Goal: Task Accomplishment & Management: Manage account settings

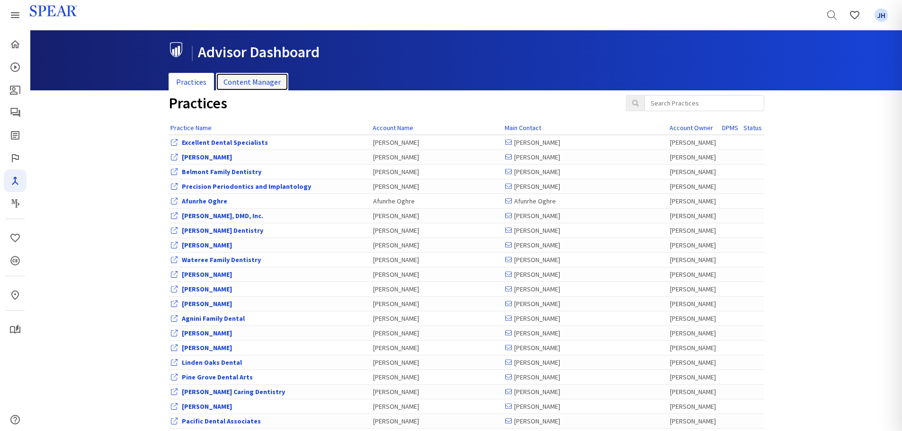
click at [267, 80] on link "Content Manager" at bounding box center [252, 82] width 72 height 18
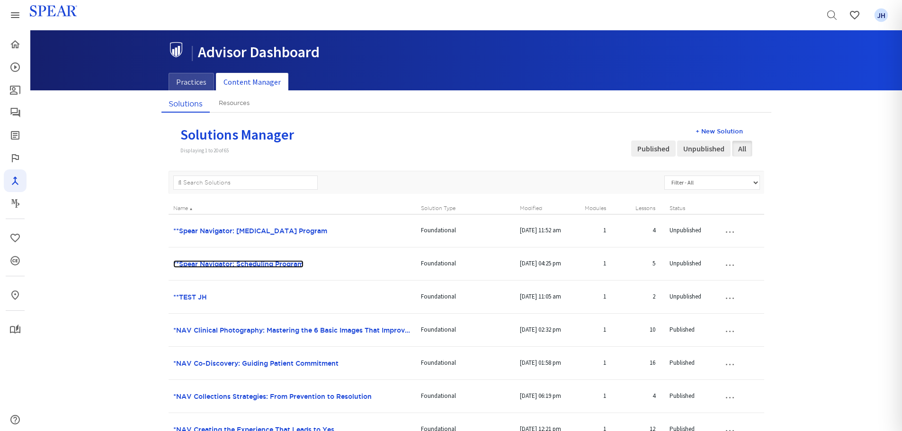
click at [250, 263] on link "**Spear Navigator: Scheduling Program" at bounding box center [238, 264] width 130 height 8
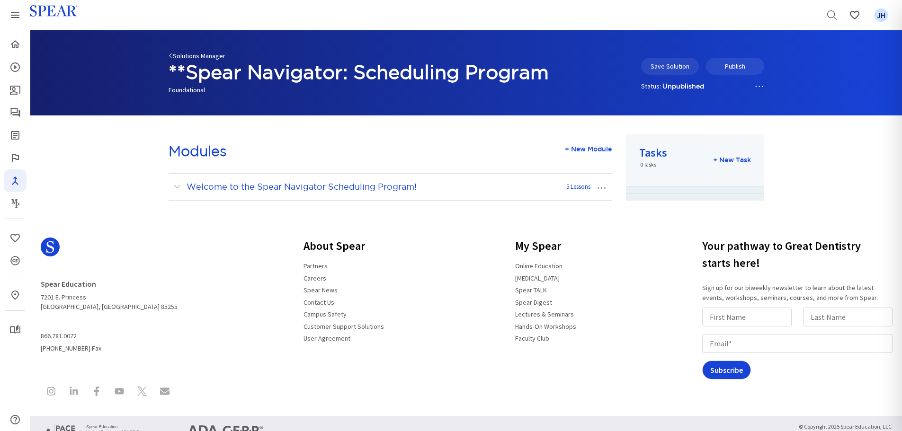
click at [184, 53] on link "Solutions Manager" at bounding box center [197, 56] width 57 height 9
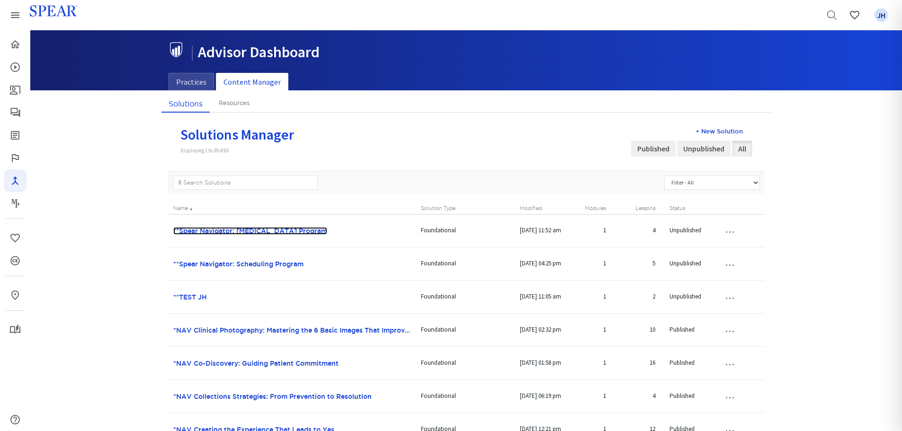
click at [266, 232] on link "**Spear Navigator: [MEDICAL_DATA] Program" at bounding box center [250, 231] width 154 height 8
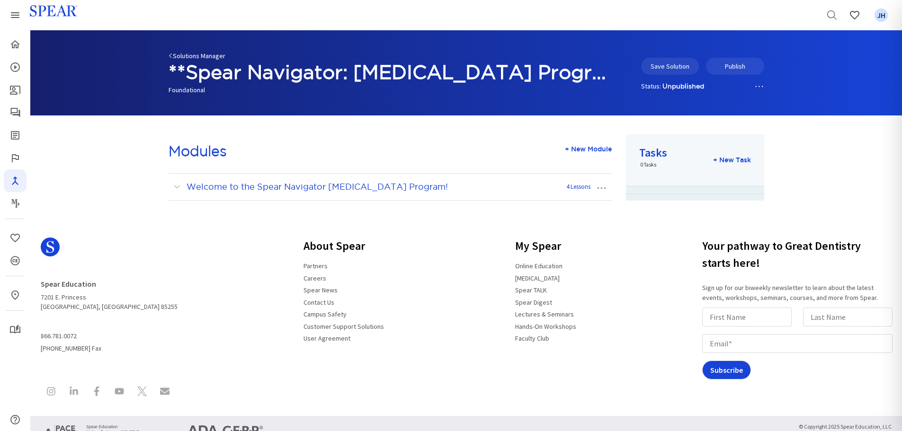
click at [181, 58] on link "Solutions Manager" at bounding box center [197, 56] width 57 height 9
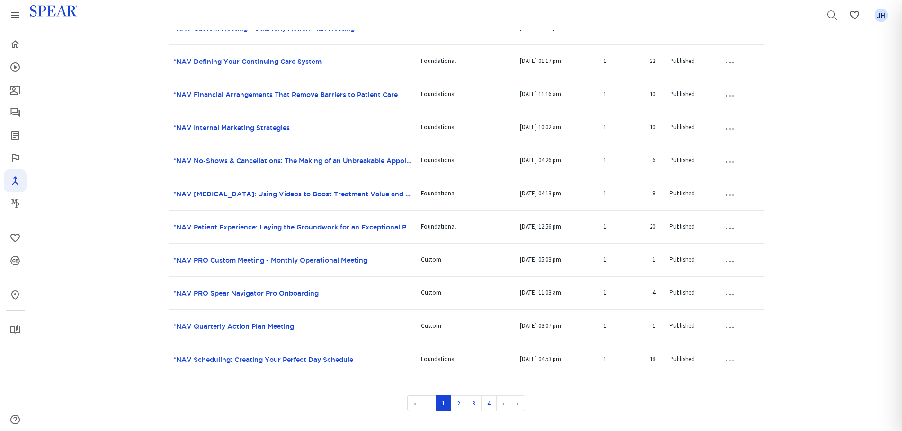
scroll to position [546, 0]
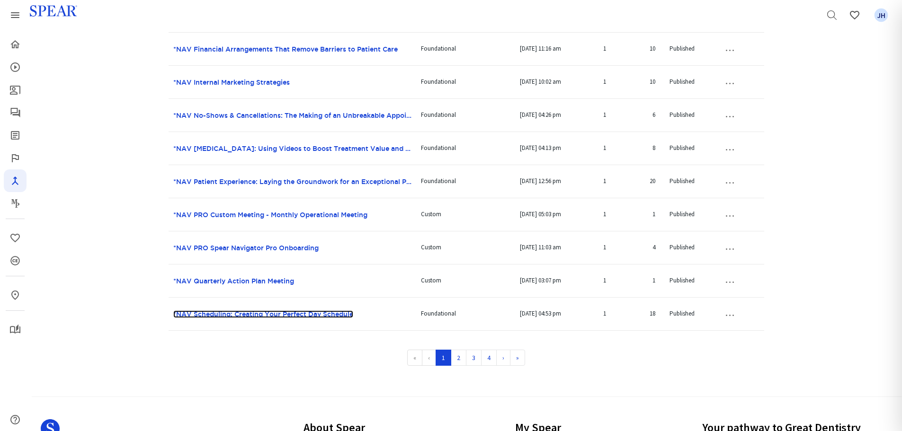
click at [199, 313] on link "*NAV Scheduling: Creating Your Perfect Day Schedule" at bounding box center [263, 315] width 180 height 8
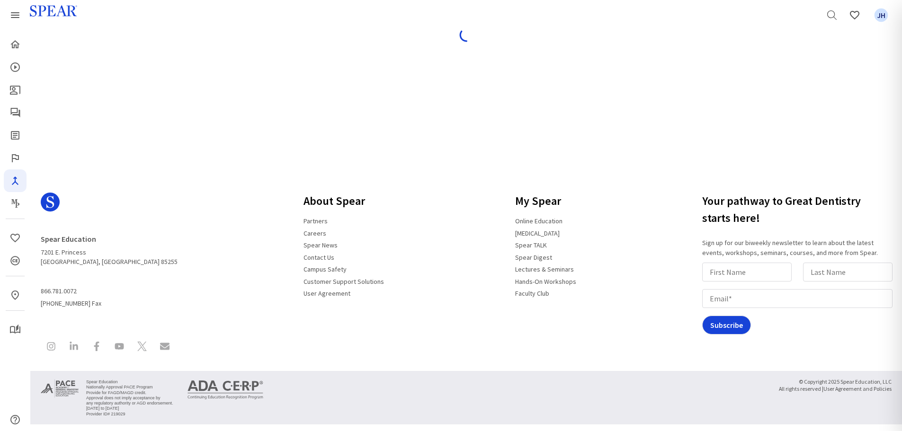
scroll to position [45, 0]
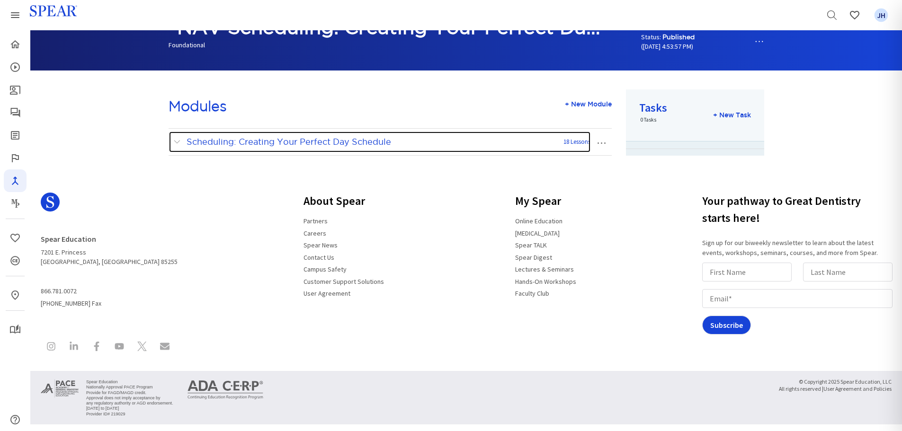
click at [176, 139] on span at bounding box center [179, 142] width 12 height 12
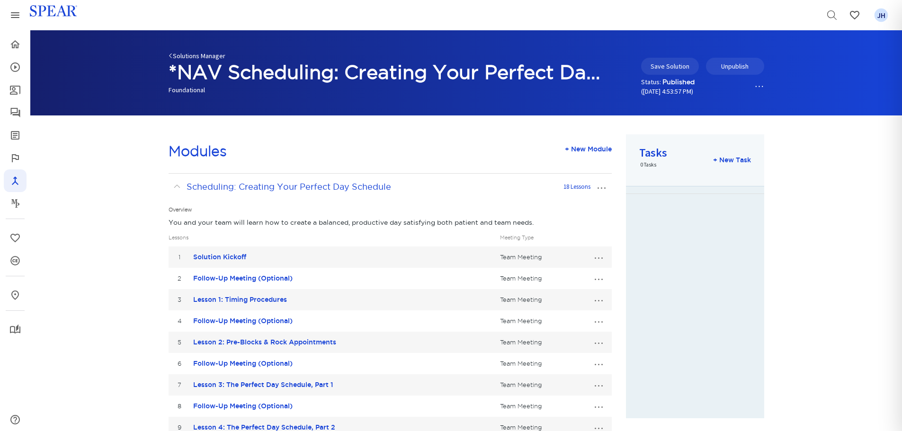
click at [192, 54] on link "Solutions Manager" at bounding box center [197, 56] width 57 height 9
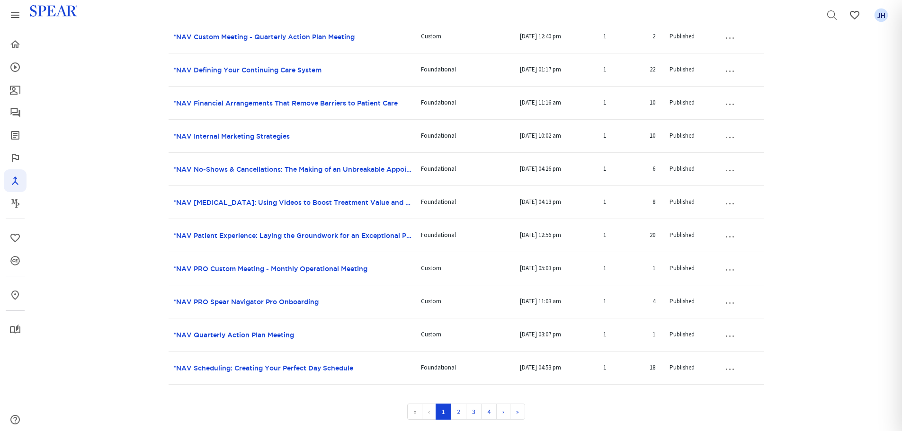
scroll to position [498, 0]
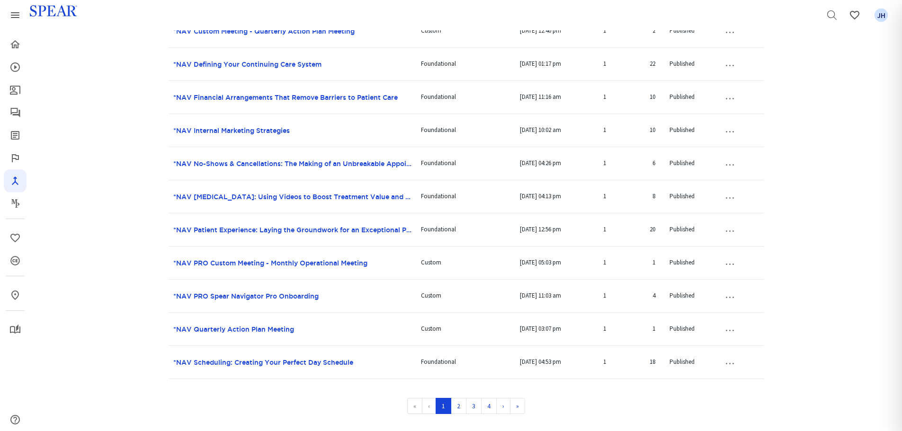
click at [728, 365] on button "…" at bounding box center [729, 362] width 21 height 15
click at [729, 381] on link "Edit Solution" at bounding box center [721, 380] width 75 height 12
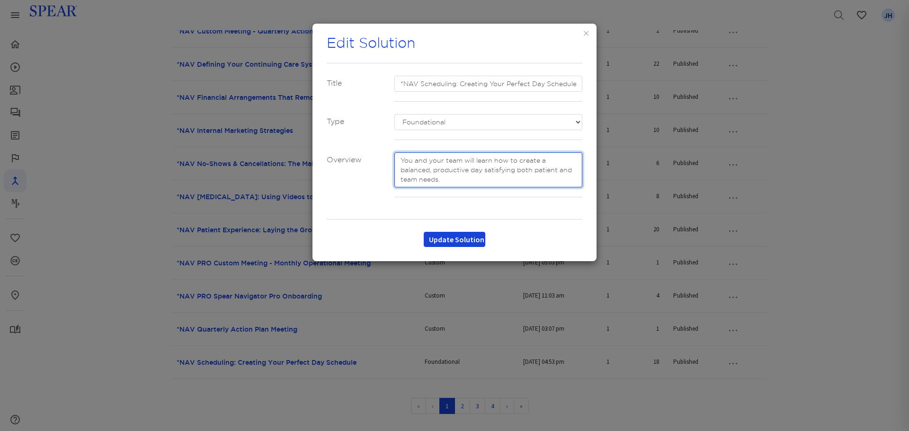
drag, startPoint x: 402, startPoint y: 161, endPoint x: 454, endPoint y: 181, distance: 56.2
click at [458, 181] on textarea at bounding box center [488, 169] width 188 height 35
click at [586, 33] on button "×" at bounding box center [586, 33] width 7 height 12
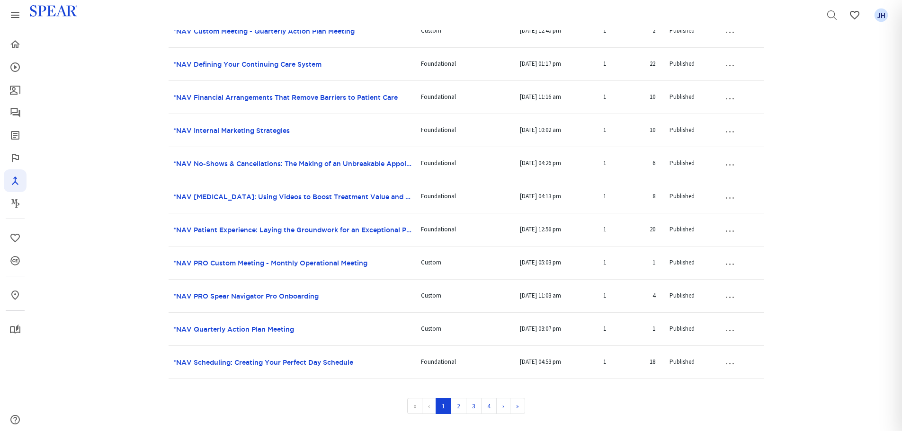
drag, startPoint x: 895, startPoint y: 192, endPoint x: 854, endPoint y: 108, distance: 93.0
click at [855, 109] on div "Solutions Resources Solutions Manager Displaying 1 to 20 of 65 + New Solution P…" at bounding box center [466, 18] width 872 height 843
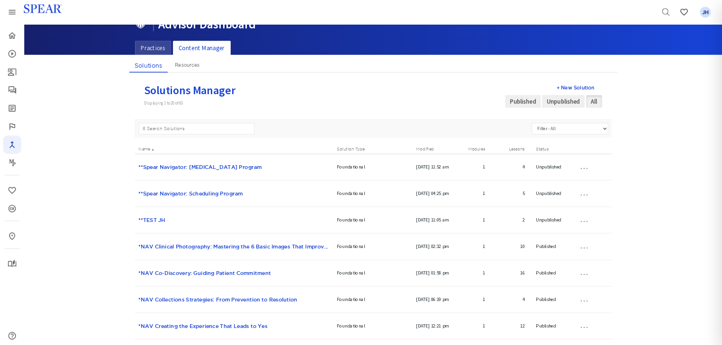
scroll to position [0, 0]
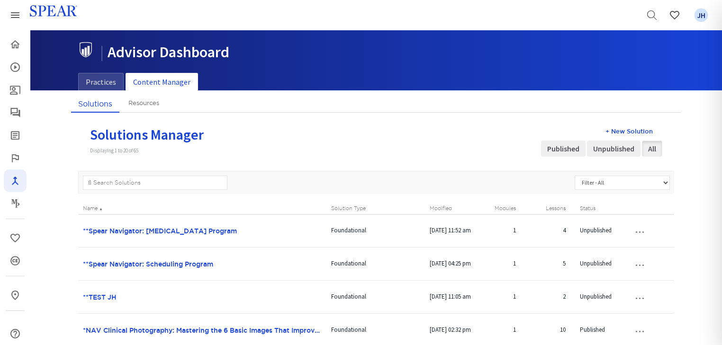
drag, startPoint x: 854, startPoint y: 12, endPoint x: 485, endPoint y: 51, distance: 371.4
click at [485, 51] on h1 "| Advisor Dashboard" at bounding box center [372, 51] width 589 height 18
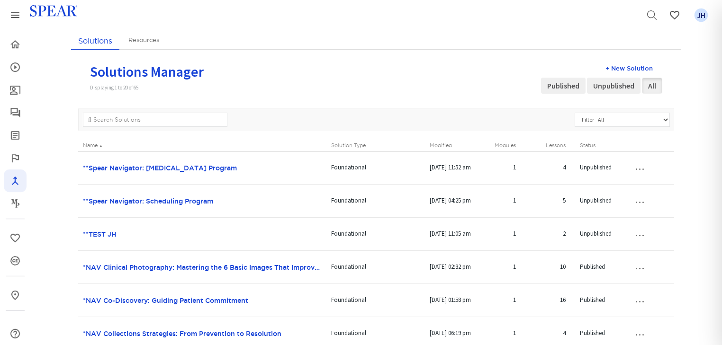
scroll to position [62, 0]
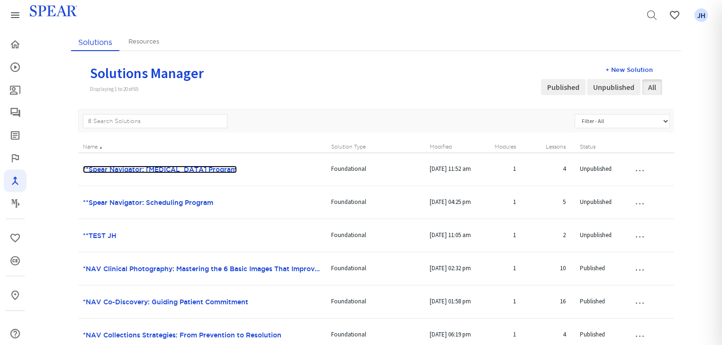
click at [218, 168] on link "**Spear Navigator: [MEDICAL_DATA] Program" at bounding box center [160, 170] width 154 height 8
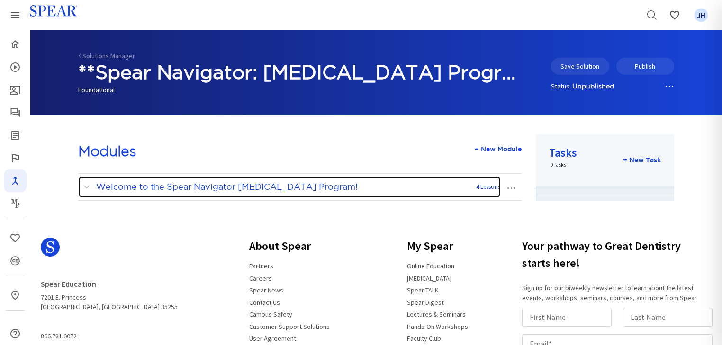
click at [87, 188] on span at bounding box center [89, 187] width 12 height 12
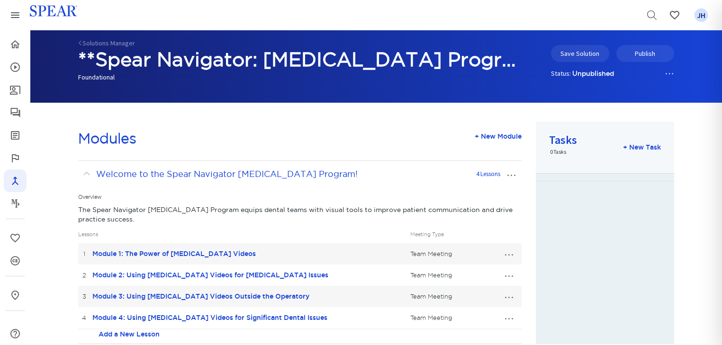
scroll to position [11, 0]
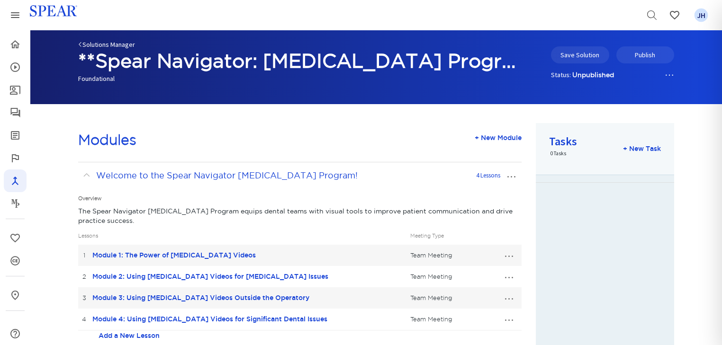
click at [101, 45] on link "Solutions Manager" at bounding box center [106, 44] width 57 height 9
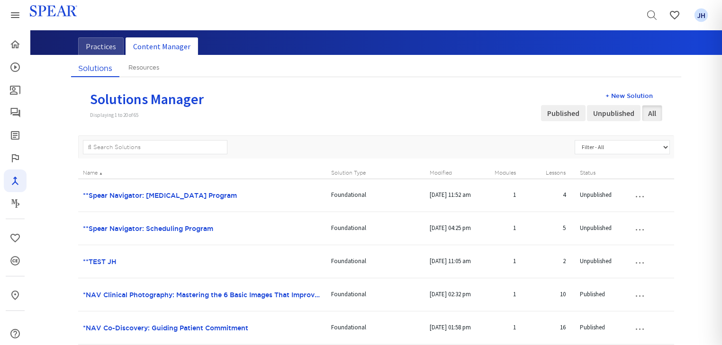
scroll to position [38, 0]
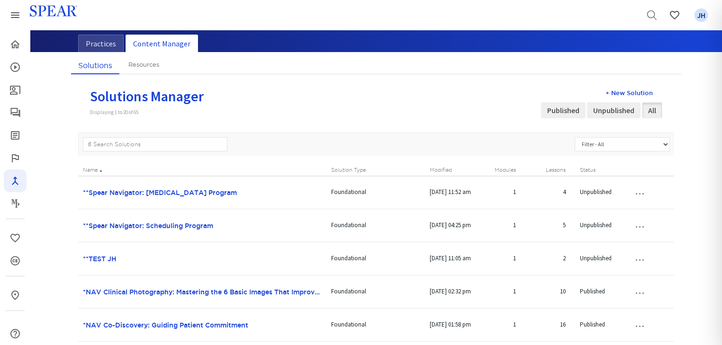
click at [643, 193] on button "…" at bounding box center [639, 192] width 21 height 15
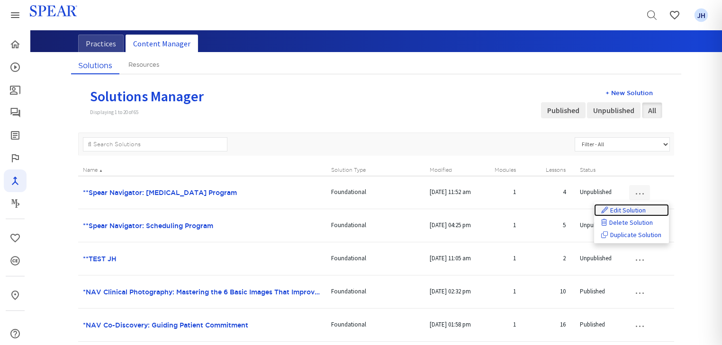
click at [639, 209] on link "Edit Solution" at bounding box center [631, 210] width 75 height 12
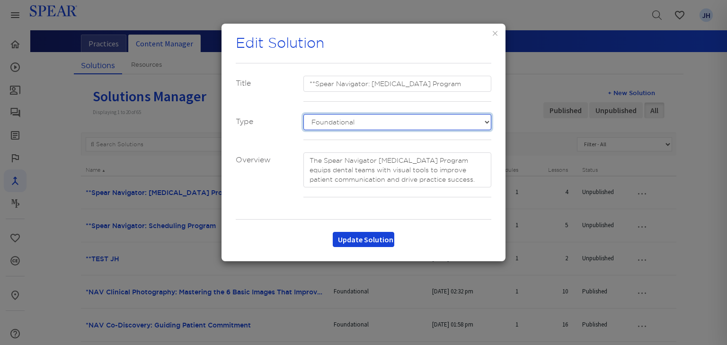
click at [486, 121] on select "- Select a Solution Type - Custom Advanced Foundational Sudden Impact" at bounding box center [397, 122] width 188 height 16
click at [495, 37] on button "×" at bounding box center [495, 33] width 7 height 12
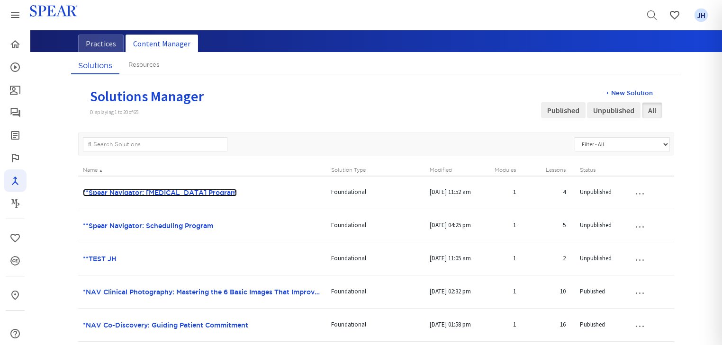
click at [166, 189] on link "**Spear Navigator: [MEDICAL_DATA] Program" at bounding box center [160, 193] width 154 height 8
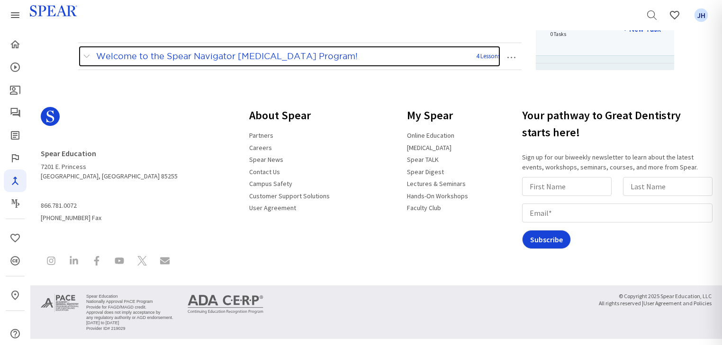
click at [88, 56] on span at bounding box center [89, 56] width 12 height 12
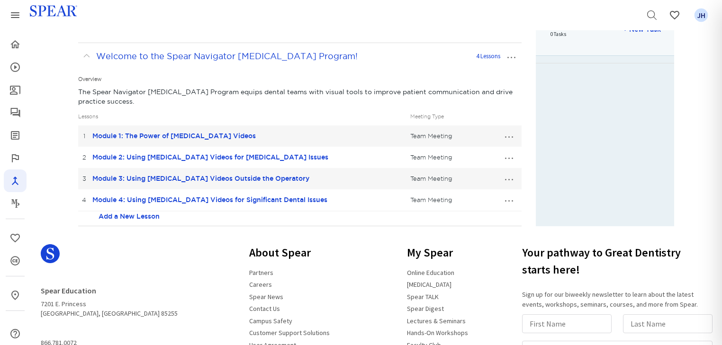
drag, startPoint x: 76, startPoint y: 89, endPoint x: 140, endPoint y: 106, distance: 66.3
click at [140, 106] on div "Modules + New Module Welcome to the Spear Navigator [MEDICAL_DATA] Program! 4 L…" at bounding box center [299, 115] width 457 height 223
click at [307, 107] on div "Overview The Spear Navigator [MEDICAL_DATA] Program equips dental teams with vi…" at bounding box center [299, 89] width 443 height 39
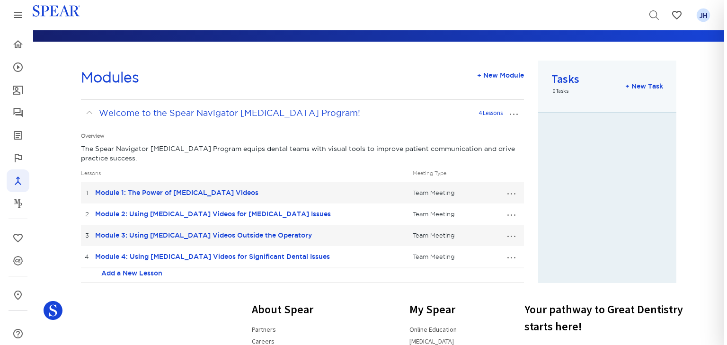
scroll to position [72, 0]
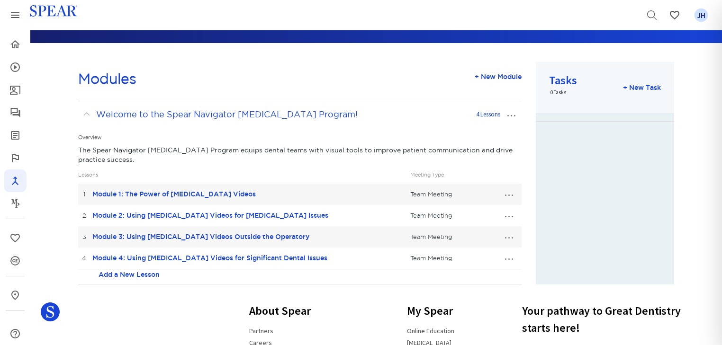
click at [509, 115] on button "…" at bounding box center [510, 114] width 21 height 15
click at [474, 133] on link "Edit Module" at bounding box center [480, 132] width 82 height 12
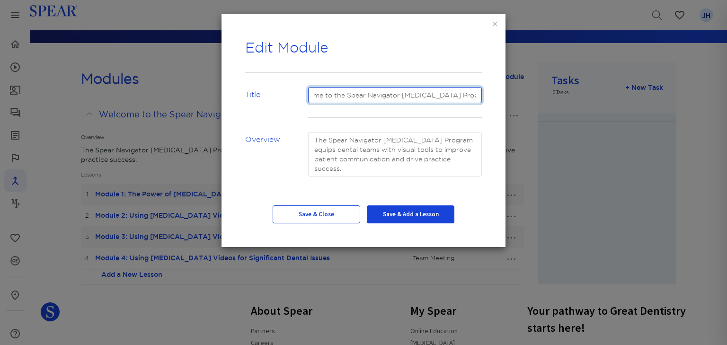
scroll to position [0, 36]
drag, startPoint x: 312, startPoint y: 93, endPoint x: 480, endPoint y: 95, distance: 167.1
click at [480, 95] on input "Welcome to the Spear Navigator [MEDICAL_DATA] Program!" at bounding box center [395, 95] width 174 height 16
click at [332, 95] on input "Welcome to the Spear Navigator [MEDICAL_DATA] Program!" at bounding box center [395, 95] width 174 height 16
click at [331, 94] on input "Welcome to the Spear Navigator [MEDICAL_DATA] Program!" at bounding box center [395, 95] width 174 height 16
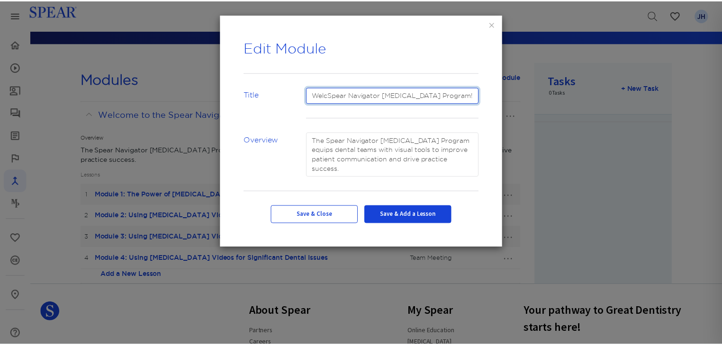
scroll to position [0, 0]
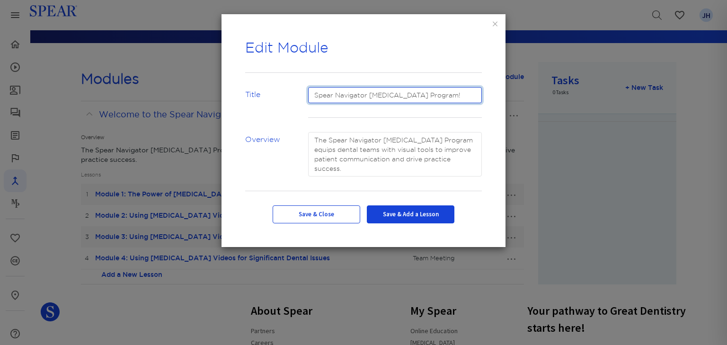
click at [460, 94] on input "Spear Navigator [MEDICAL_DATA] Program!" at bounding box center [395, 95] width 174 height 16
type input "Spear Navigator [MEDICAL_DATA] Program"
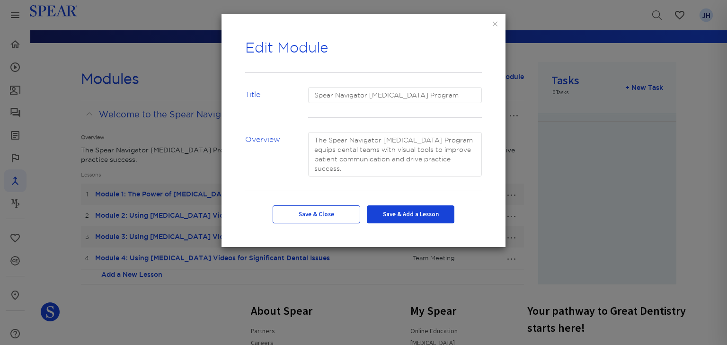
click at [337, 215] on button "Save & Close" at bounding box center [317, 214] width 88 height 18
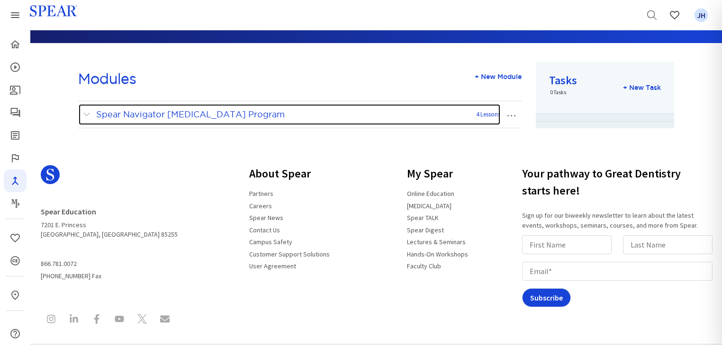
click at [87, 114] on span at bounding box center [89, 114] width 12 height 12
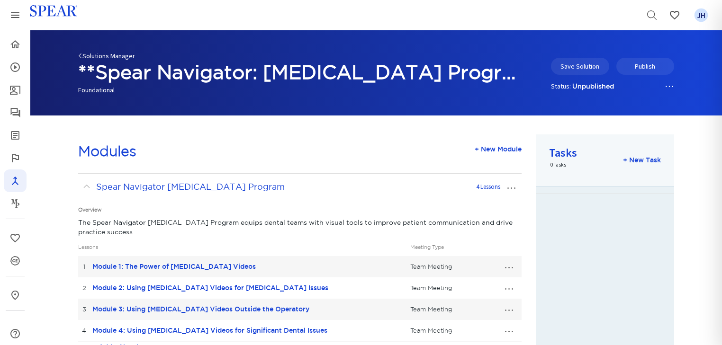
click at [97, 57] on link "Solutions Manager" at bounding box center [106, 56] width 57 height 9
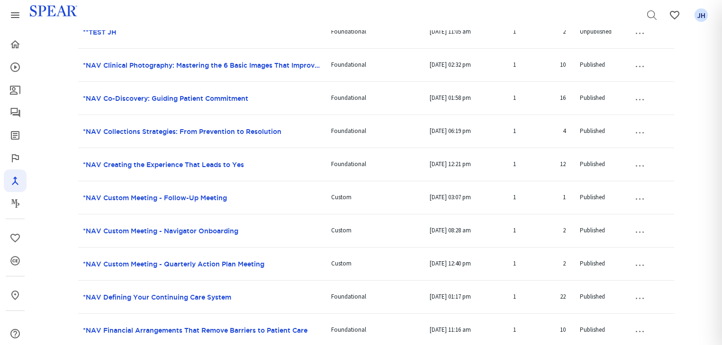
scroll to position [261, 0]
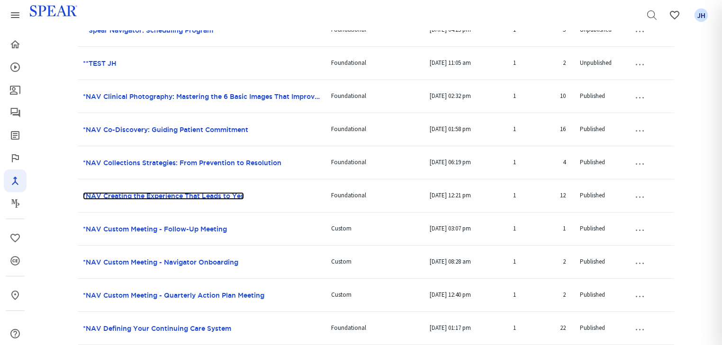
click at [183, 194] on link "*NAV Creating the Experience That Leads to Yes" at bounding box center [163, 196] width 161 height 8
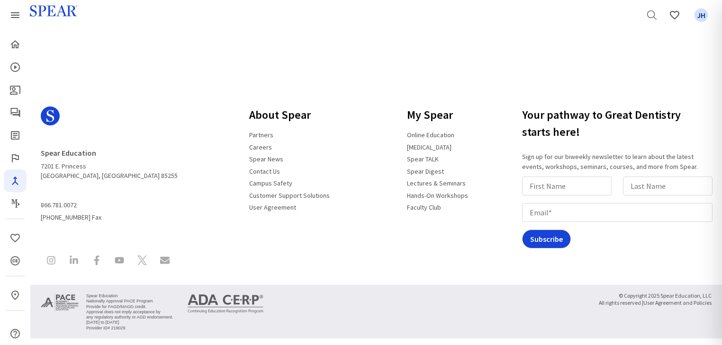
scroll to position [131, 0]
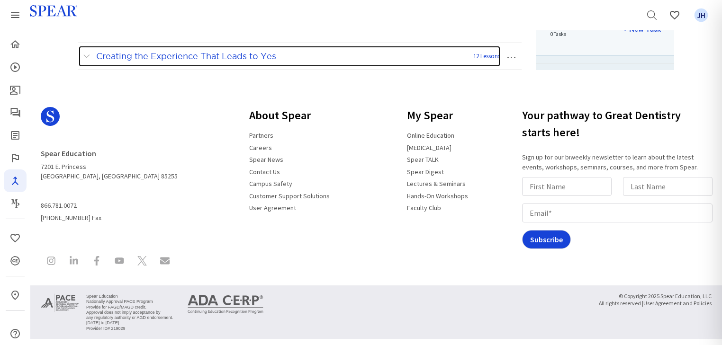
click at [83, 54] on span at bounding box center [89, 56] width 12 height 12
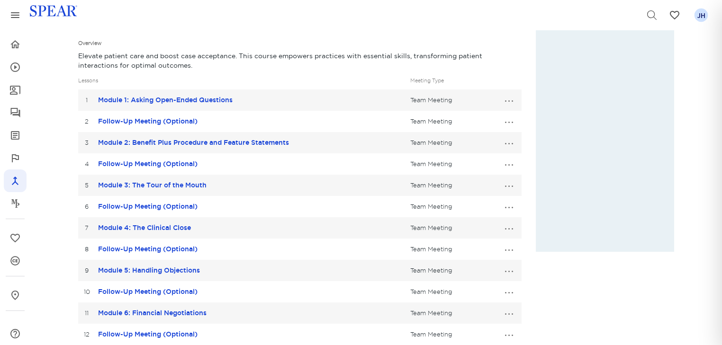
scroll to position [19, 0]
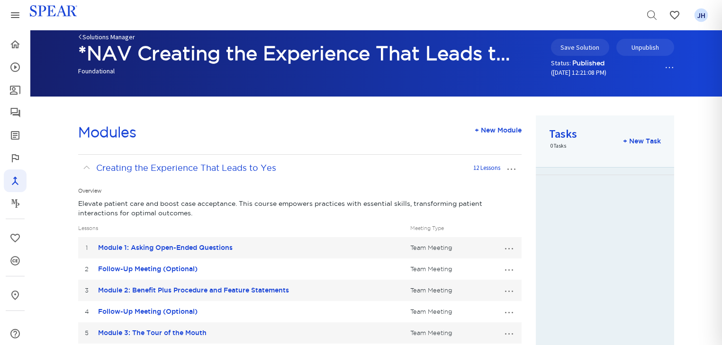
click at [99, 36] on link "Solutions Manager" at bounding box center [106, 37] width 57 height 9
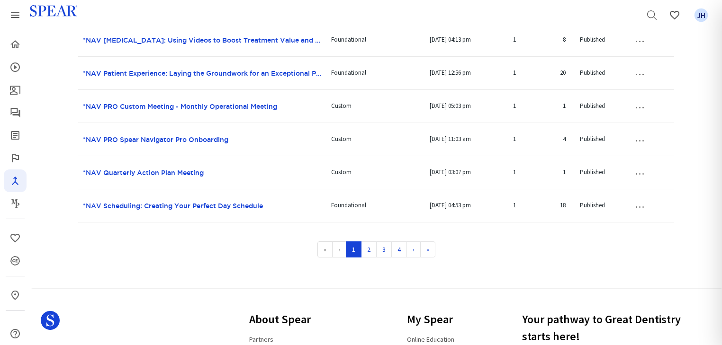
scroll to position [651, 0]
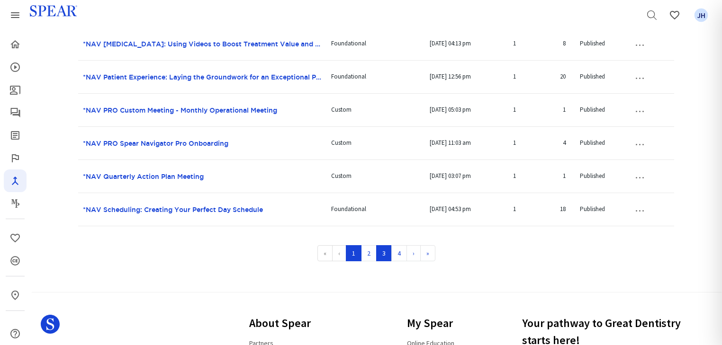
click at [384, 250] on link "3" at bounding box center [384, 253] width 16 height 16
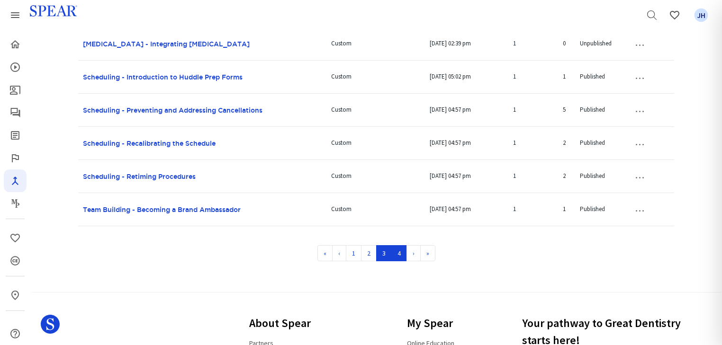
click at [402, 253] on link "4" at bounding box center [399, 253] width 16 height 16
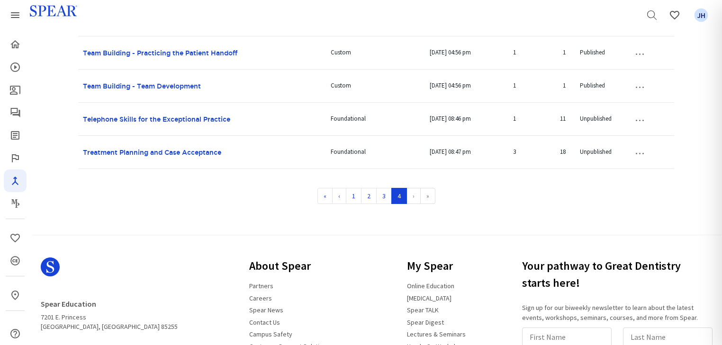
scroll to position [223, 0]
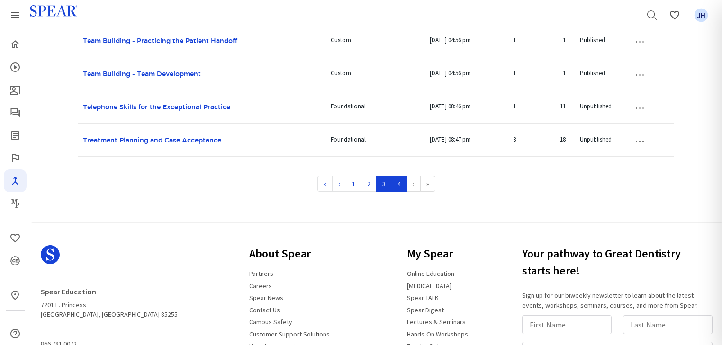
click at [382, 186] on link "3" at bounding box center [384, 184] width 16 height 16
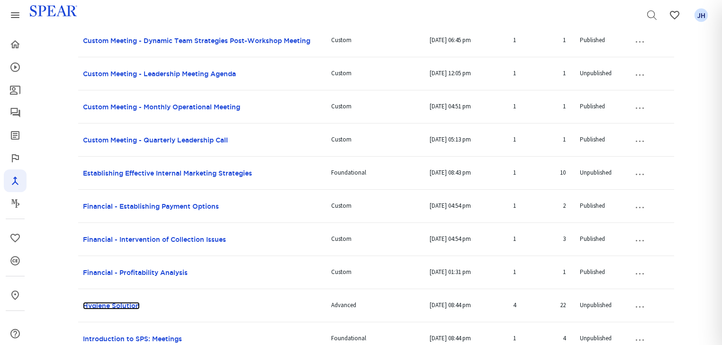
click at [90, 304] on link "Hygiene Solution" at bounding box center [111, 306] width 57 height 8
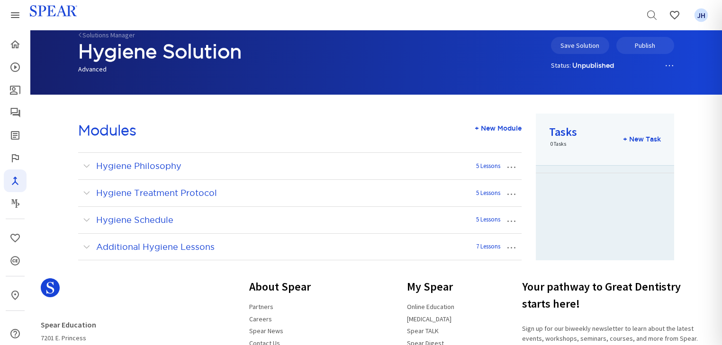
scroll to position [16, 0]
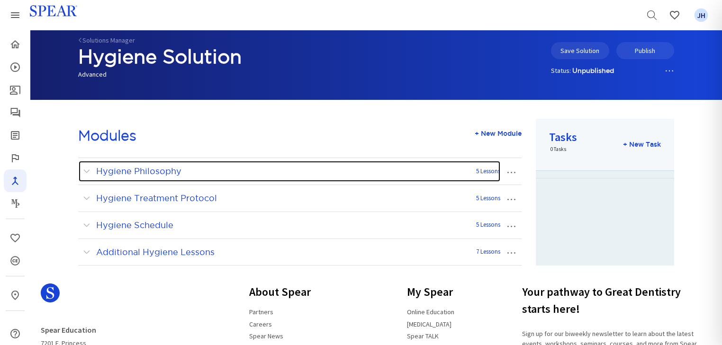
click at [85, 170] on span at bounding box center [89, 171] width 12 height 12
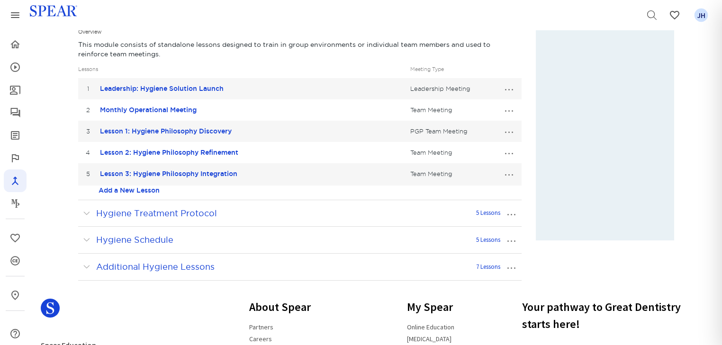
scroll to position [194, 0]
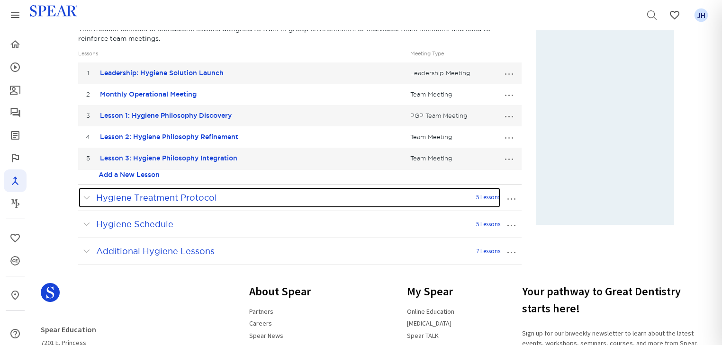
click at [88, 196] on span at bounding box center [89, 198] width 12 height 12
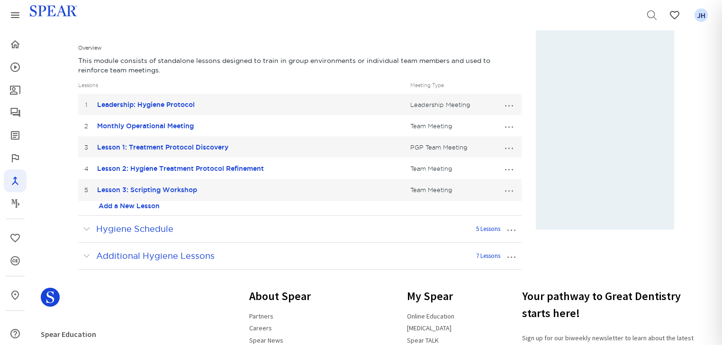
scroll to position [192, 0]
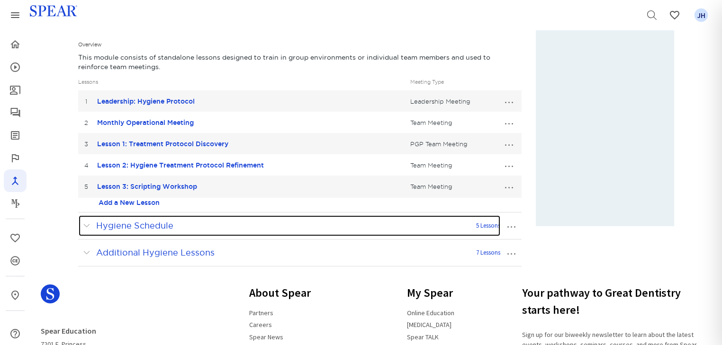
click at [87, 223] on span at bounding box center [89, 226] width 12 height 12
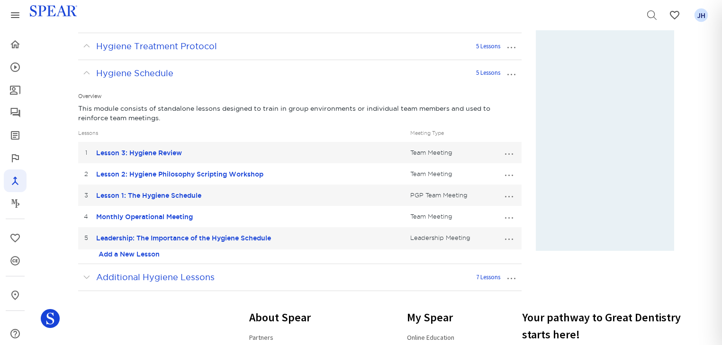
scroll to position [199, 0]
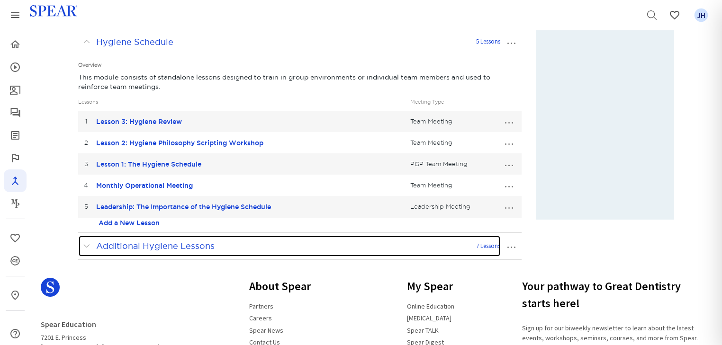
click at [87, 244] on span at bounding box center [89, 246] width 12 height 12
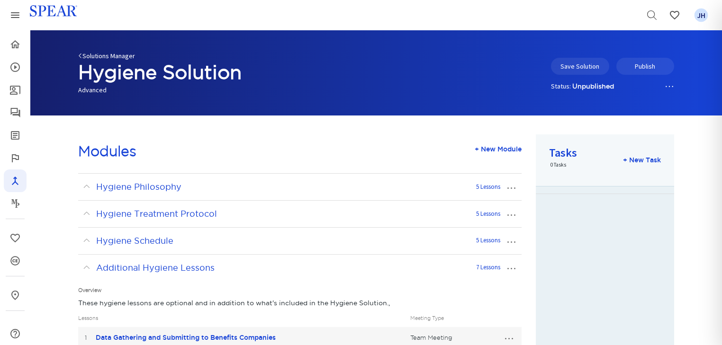
click at [87, 56] on link "Solutions Manager" at bounding box center [106, 56] width 57 height 9
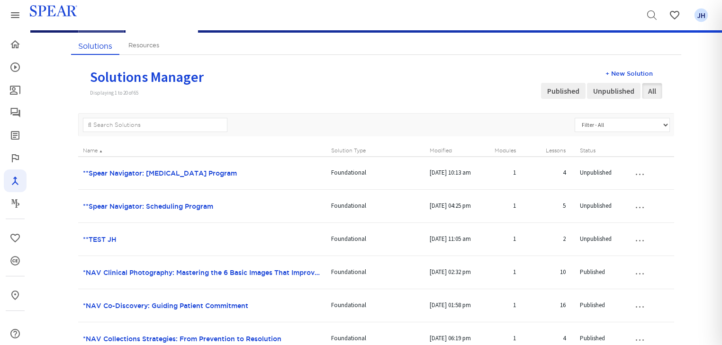
scroll to position [48, 0]
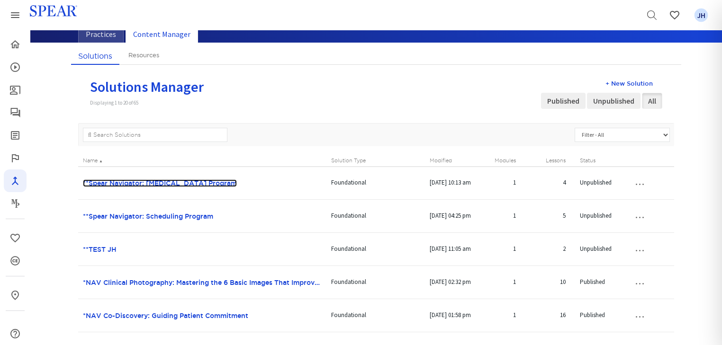
click at [182, 179] on link "**Spear Navigator: [MEDICAL_DATA] Program" at bounding box center [160, 183] width 154 height 8
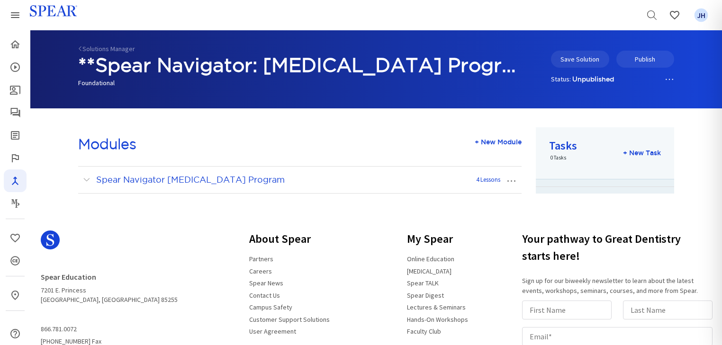
scroll to position [3, 0]
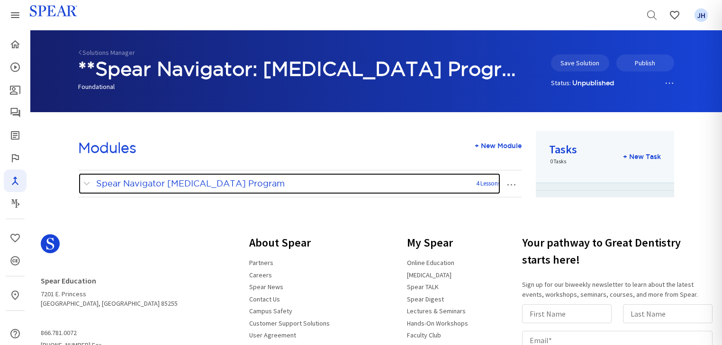
click at [85, 183] on span at bounding box center [89, 184] width 12 height 12
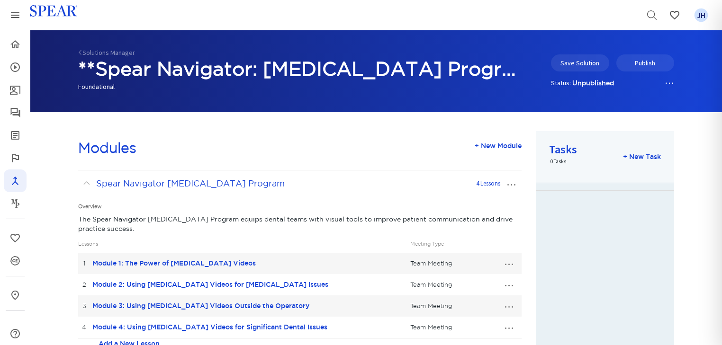
scroll to position [131, 0]
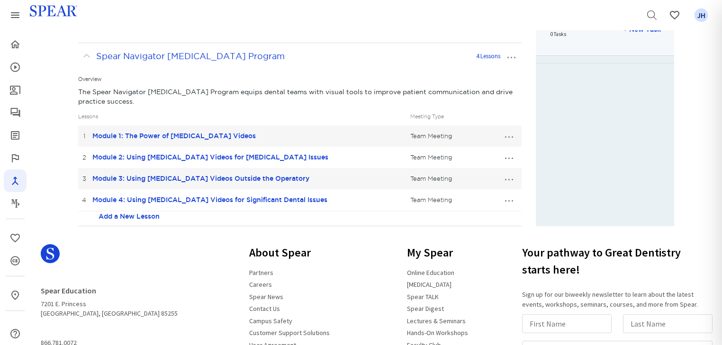
click at [511, 136] on button "…" at bounding box center [508, 135] width 21 height 15
click at [487, 153] on link "Edit Lesson" at bounding box center [477, 153] width 84 height 12
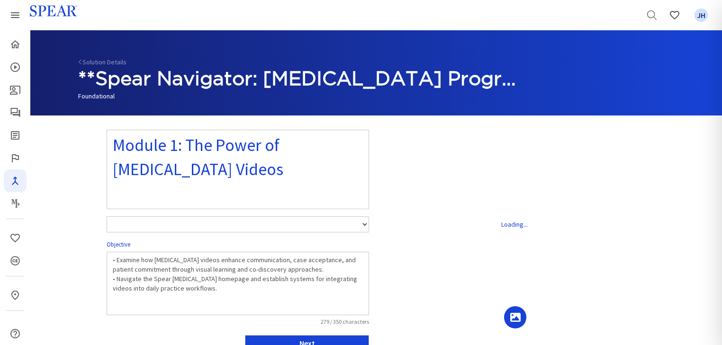
select select "number:1"
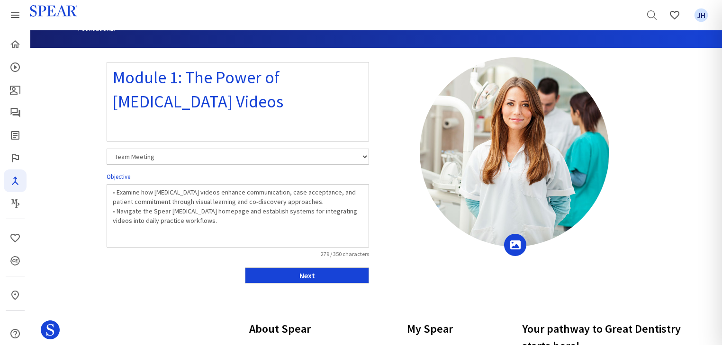
scroll to position [66, 0]
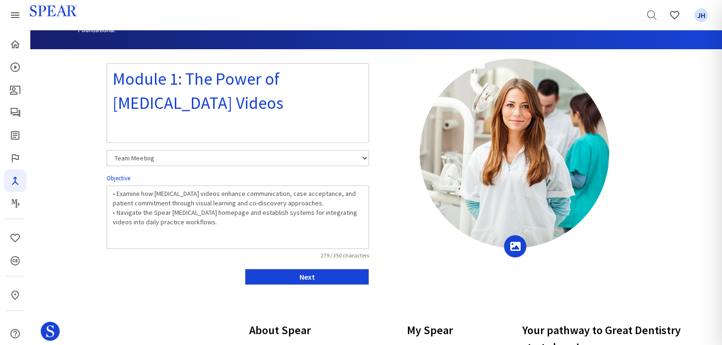
click at [517, 247] on icon at bounding box center [515, 246] width 13 height 12
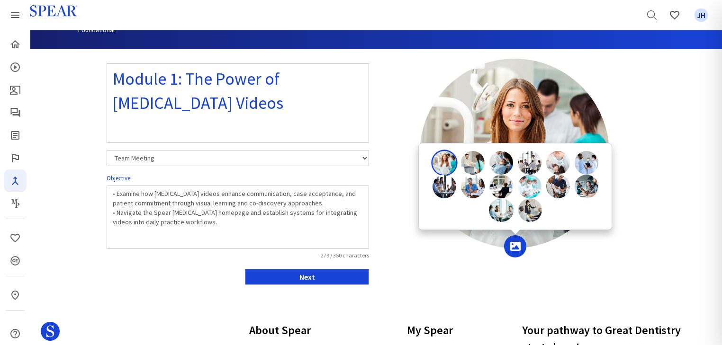
click at [437, 163] on img at bounding box center [444, 163] width 24 height 24
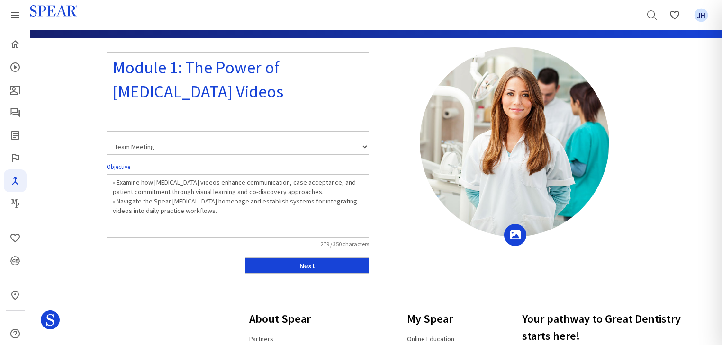
scroll to position [77, 0]
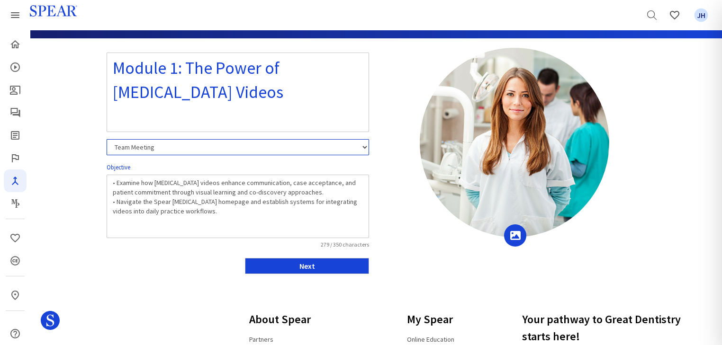
click at [364, 148] on select "Team Meeting Leadership Meeting PGP Team Meeting Operational Team Meeting" at bounding box center [238, 147] width 262 height 16
click at [107, 139] on select "Team Meeting Leadership Meeting PGP Team Meeting Operational Team Meeting" at bounding box center [238, 147] width 262 height 16
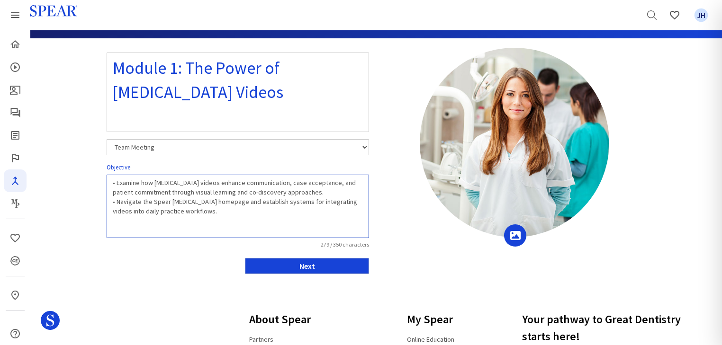
click at [330, 191] on textarea "• Examine how [MEDICAL_DATA] videos enhance communication, case acceptance, and…" at bounding box center [238, 206] width 262 height 63
drag, startPoint x: 111, startPoint y: 182, endPoint x: 216, endPoint y: 208, distance: 108.3
click at [217, 208] on textarea "• Examine how [MEDICAL_DATA] videos enhance communication, case acceptance, and…" at bounding box center [238, 206] width 262 height 63
click at [247, 218] on textarea "• Examine how [MEDICAL_DATA] videos enhance communication, case acceptance, and…" at bounding box center [238, 206] width 262 height 63
drag, startPoint x: 116, startPoint y: 180, endPoint x: 321, endPoint y: 230, distance: 210.5
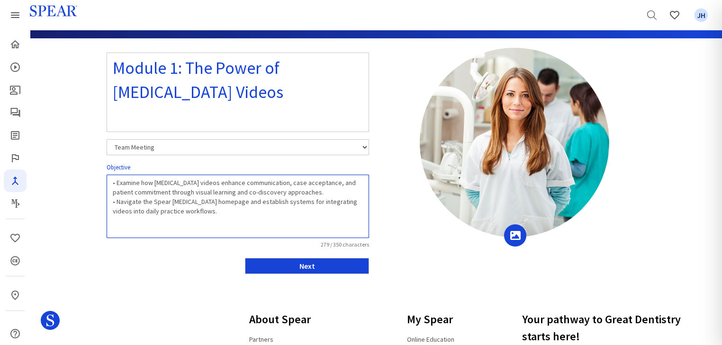
click at [321, 230] on textarea "• Examine how [MEDICAL_DATA] videos enhance communication, case acceptance, and…" at bounding box center [238, 206] width 262 height 63
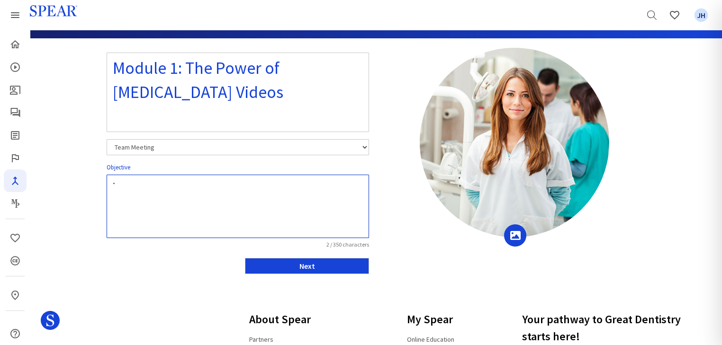
type textarea "•"
click at [121, 186] on textarea at bounding box center [238, 206] width 262 height 63
type textarea "a"
click at [129, 196] on textarea at bounding box center [238, 206] width 262 height 63
click at [119, 194] on textarea at bounding box center [238, 206] width 262 height 63
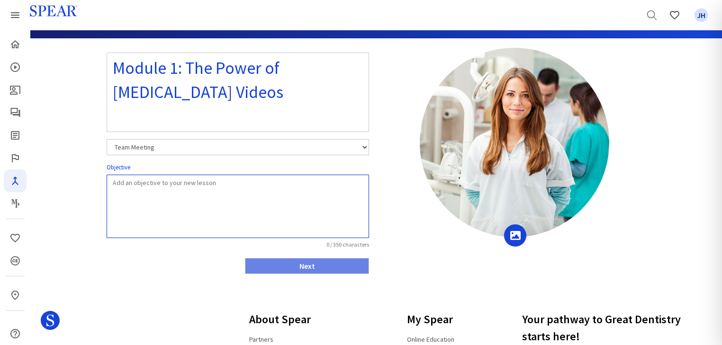
click at [112, 182] on textarea at bounding box center [238, 206] width 262 height 63
paste textarea "• Examine how [MEDICAL_DATA] videos enhance communication, case acceptance, and…"
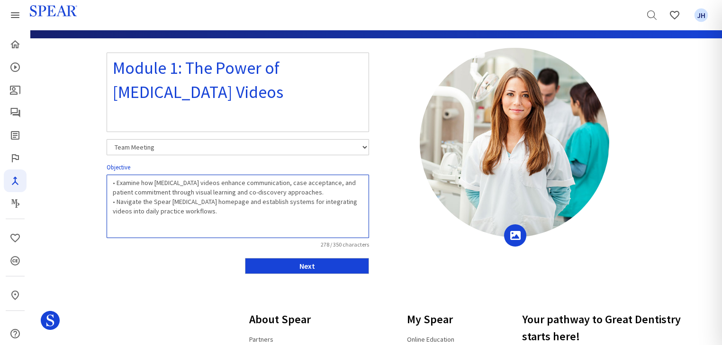
click at [301, 230] on textarea "• Examine how [MEDICAL_DATA] videos enhance communication, case acceptance, and…" at bounding box center [238, 206] width 262 height 63
click at [117, 182] on textarea "• Examine how [MEDICAL_DATA] videos enhance communication, case acceptance, and…" at bounding box center [238, 206] width 262 height 63
click at [116, 182] on textarea "• Examine how [MEDICAL_DATA] videos enhance communication, case acceptance, and…" at bounding box center [238, 206] width 262 height 63
click at [117, 199] on textarea "• Examine how [MEDICAL_DATA] videos enhance communication, case acceptance, and…" at bounding box center [238, 206] width 262 height 63
click at [118, 179] on textarea "• Examine how [MEDICAL_DATA] videos enhance communication, case acceptance, and…" at bounding box center [238, 206] width 262 height 63
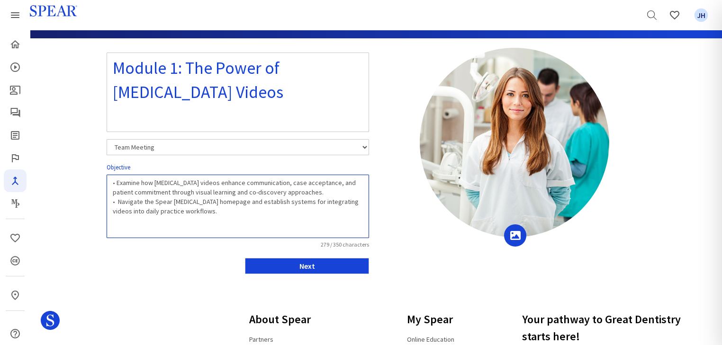
drag, startPoint x: 117, startPoint y: 199, endPoint x: 130, endPoint y: 197, distance: 12.4
click at [117, 199] on textarea "• Examine how [MEDICAL_DATA] videos enhance communication, case acceptance, and…" at bounding box center [238, 206] width 262 height 63
type textarea "• Examine how [MEDICAL_DATA] videos enhance communication, case acceptance, and…"
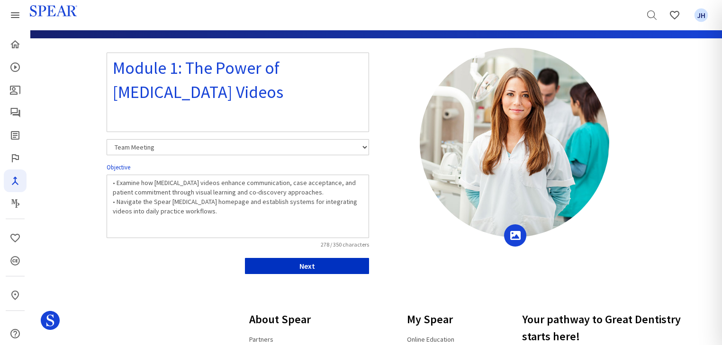
click at [316, 267] on button "Next" at bounding box center [307, 266] width 124 height 16
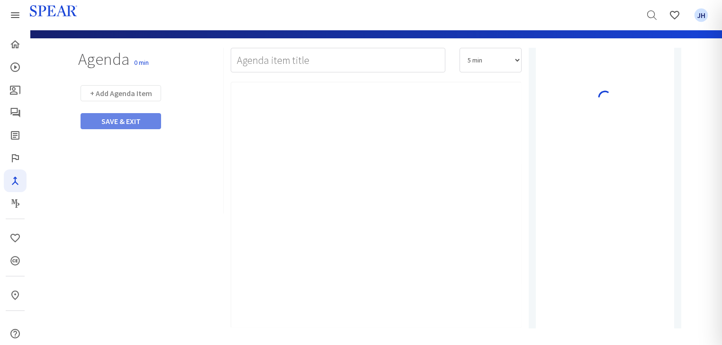
type input "Watch Video"
select select "10"
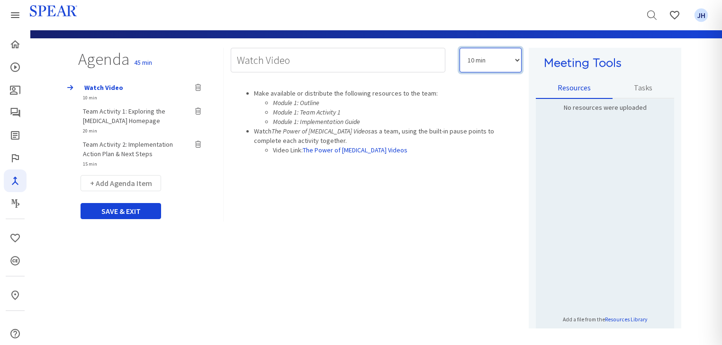
click at [518, 62] on select "5 min 10 min 15 min 20 min 25 min 30 min 35 min 40 min 45 min 60 min 75 min 90 …" at bounding box center [490, 60] width 62 height 25
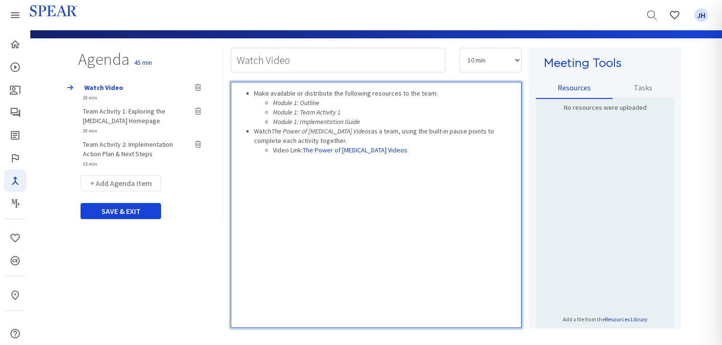
click at [402, 205] on div "Make available or distribute the following resources to the team: Module 1: Out…" at bounding box center [376, 205] width 291 height 246
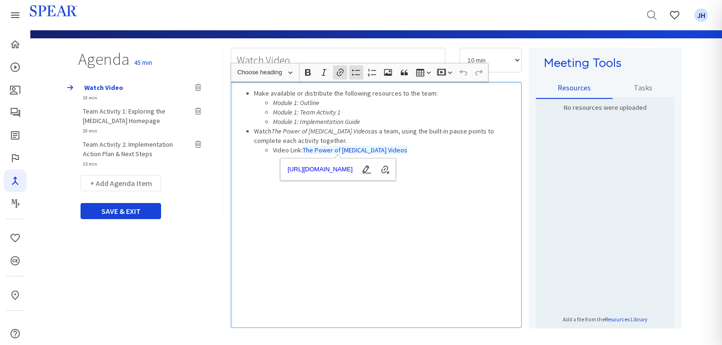
click at [453, 274] on div "Make available or distribute the following resources to the team: Module 1: Out…" at bounding box center [376, 205] width 291 height 246
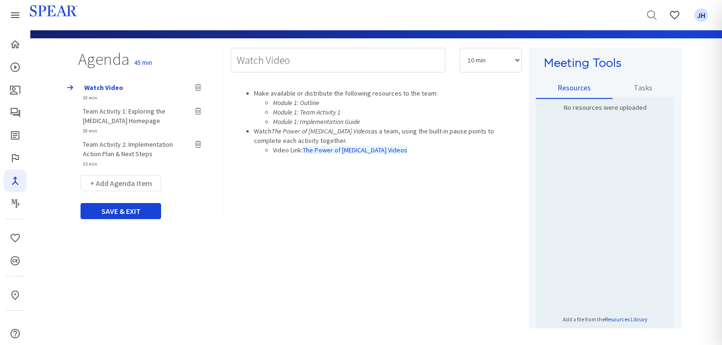
click at [95, 111] on span "Team Activity 1: Exploring the [MEDICAL_DATA] Homepage" at bounding box center [124, 116] width 82 height 18
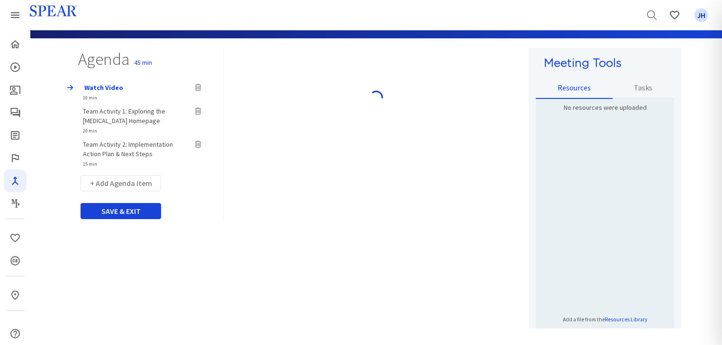
type input "Team Activity 1: Exploring the [MEDICAL_DATA] Homepage"
select select "20"
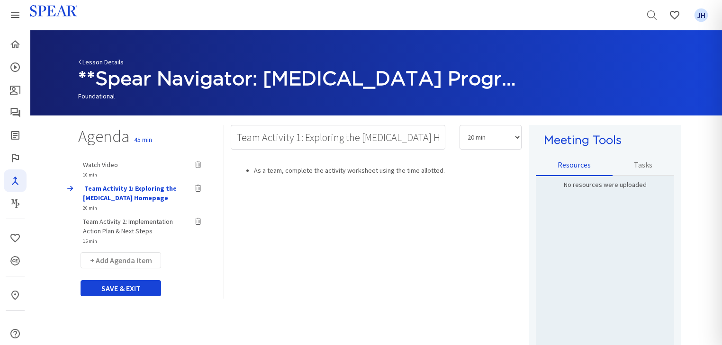
click at [91, 61] on link "Lesson Details" at bounding box center [100, 62] width 45 height 9
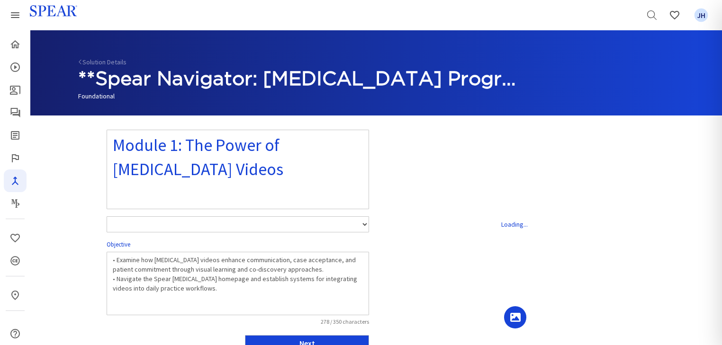
select select "number:1"
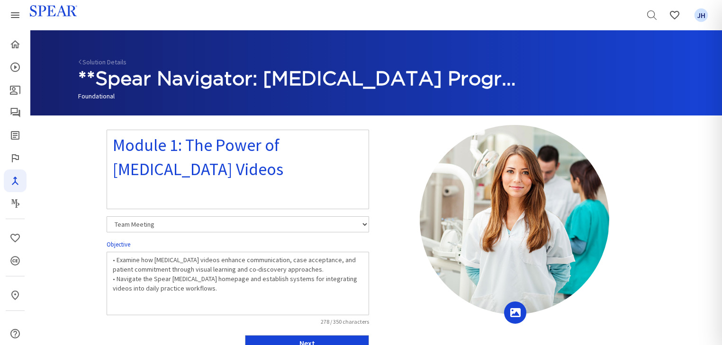
click at [91, 61] on link "Solution Details" at bounding box center [102, 62] width 48 height 9
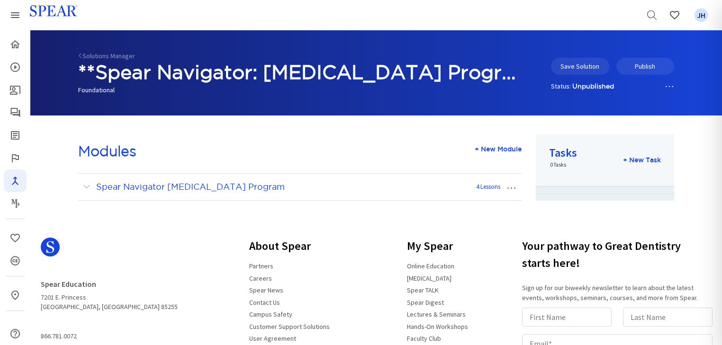
click at [91, 61] on h1 "**Spear Navigator: [MEDICAL_DATA] Program" at bounding box center [299, 73] width 443 height 26
click at [90, 55] on link "Solutions Manager" at bounding box center [106, 56] width 57 height 9
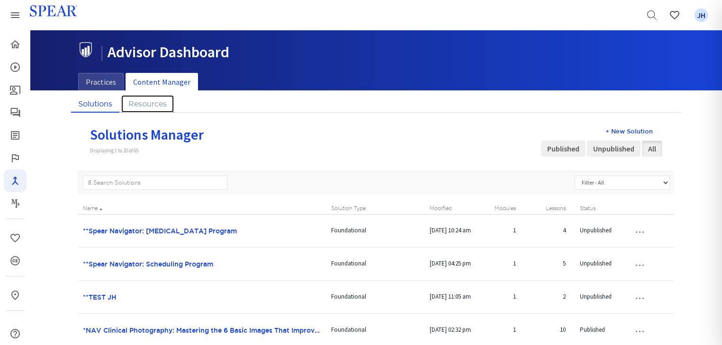
click at [158, 103] on link "Resources" at bounding box center [147, 104] width 53 height 18
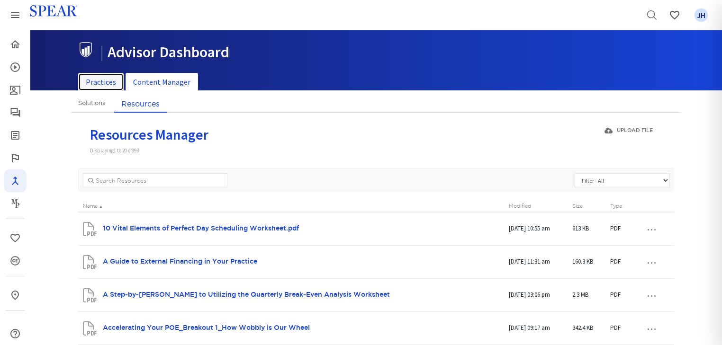
click at [106, 79] on link "Practices" at bounding box center [100, 82] width 45 height 18
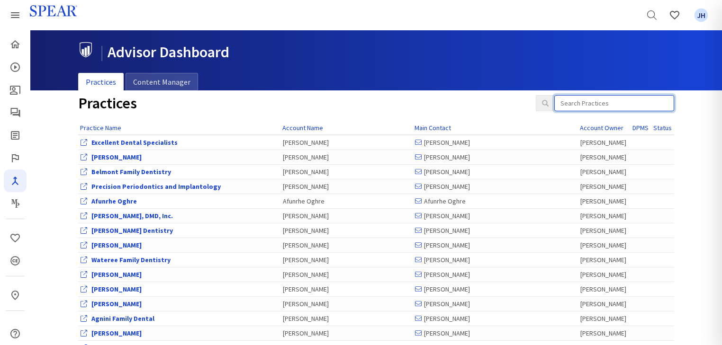
click at [574, 104] on input "search" at bounding box center [614, 103] width 120 height 16
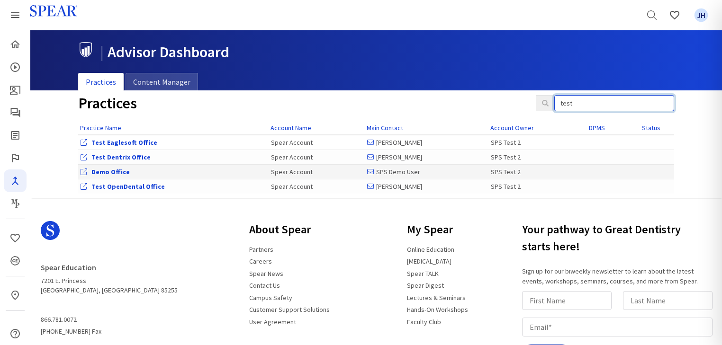
type input "test"
click at [115, 174] on link "Demo Office" at bounding box center [110, 172] width 38 height 9
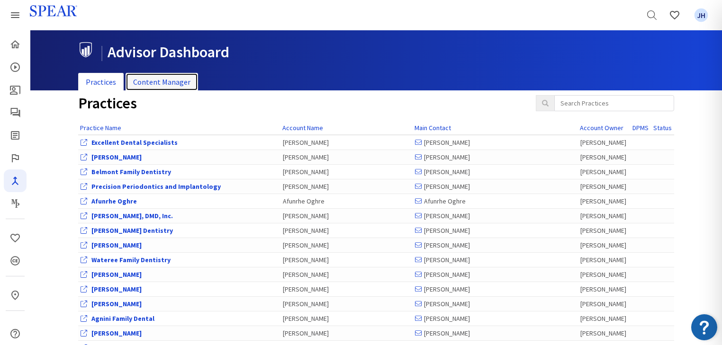
click at [163, 78] on link "Content Manager" at bounding box center [161, 82] width 72 height 18
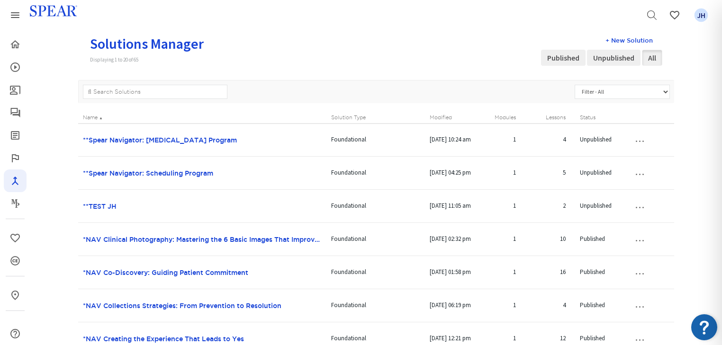
scroll to position [114, 0]
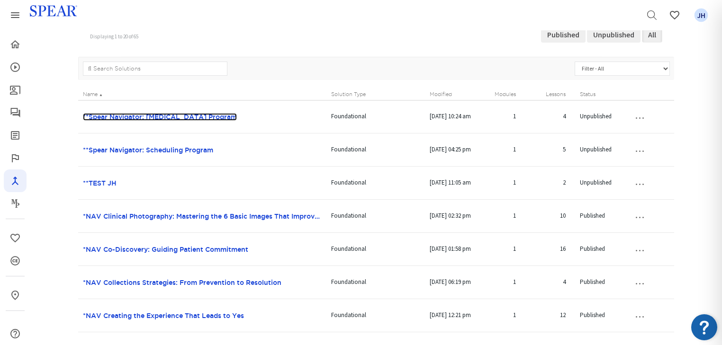
click at [182, 116] on link "**Spear Navigator: [MEDICAL_DATA] Program" at bounding box center [160, 117] width 154 height 8
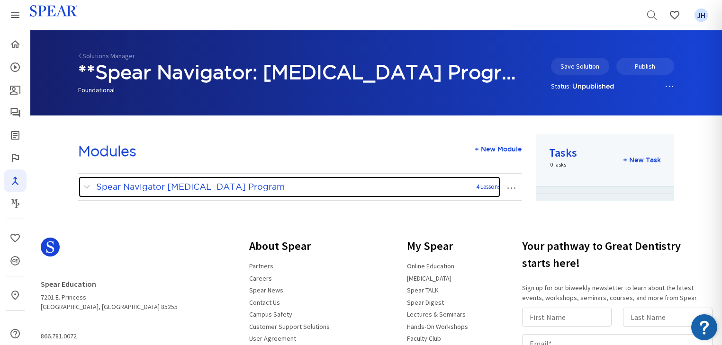
click at [87, 188] on span at bounding box center [89, 187] width 12 height 12
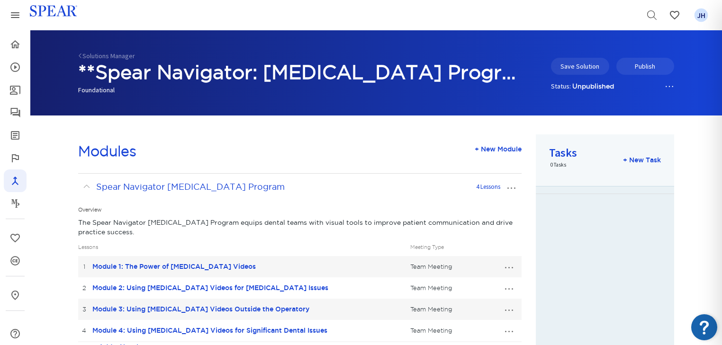
scroll to position [131, 0]
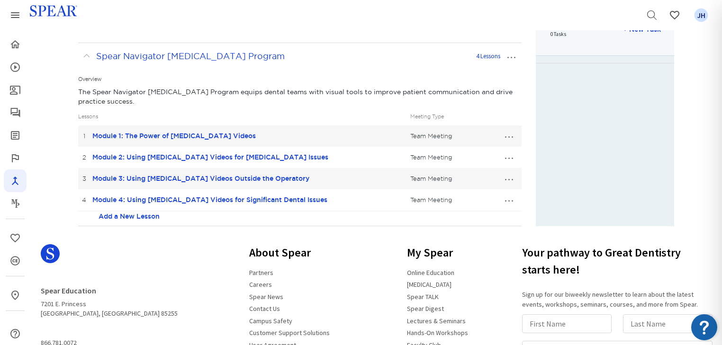
click at [509, 135] on button "…" at bounding box center [508, 135] width 21 height 15
click at [474, 151] on link "Edit Lesson" at bounding box center [477, 153] width 84 height 12
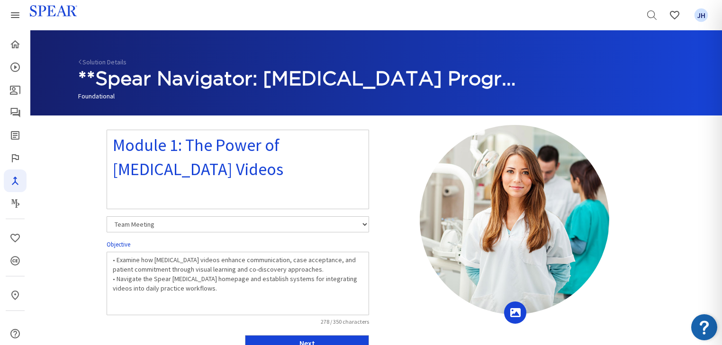
scroll to position [87, 0]
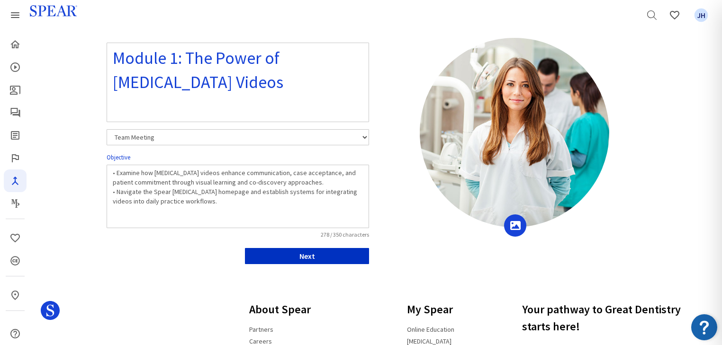
click at [335, 256] on button "Next" at bounding box center [307, 256] width 124 height 16
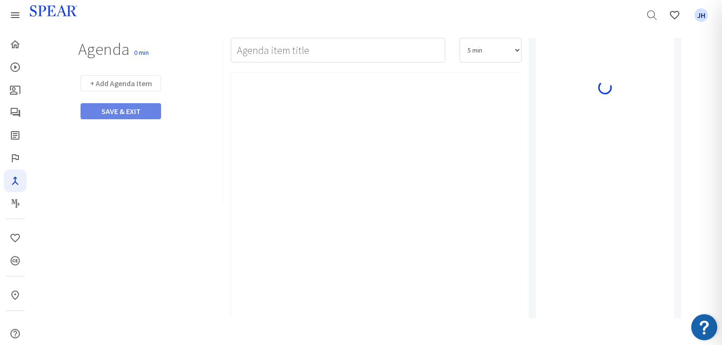
type input "Watch Video"
select select "10"
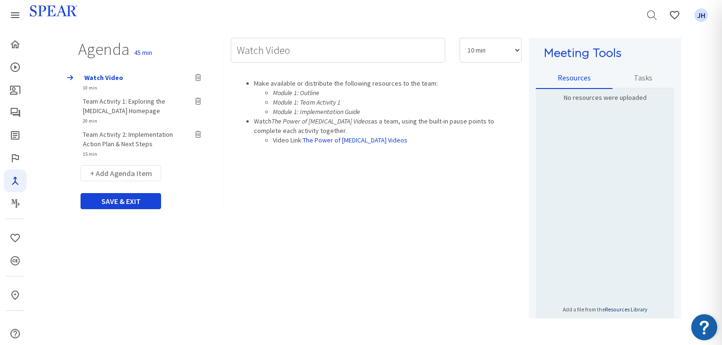
click at [622, 309] on link "Resources Library" at bounding box center [626, 309] width 42 height 7
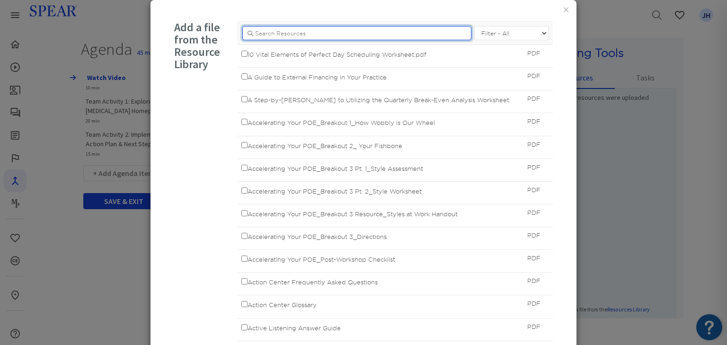
click at [275, 34] on input "..." at bounding box center [356, 33] width 229 height 14
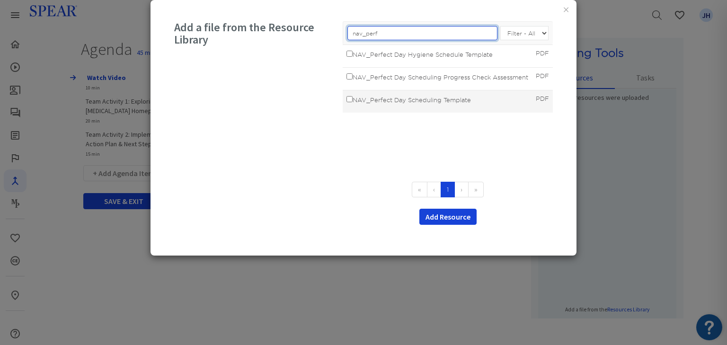
type input "nav_perf"
click at [441, 101] on label "NAV_Perfect Day Scheduling Template" at bounding box center [409, 99] width 125 height 10
click at [353, 101] on input "NAV_Perfect Day Scheduling Template" at bounding box center [350, 99] width 6 height 6
checkbox input "true"
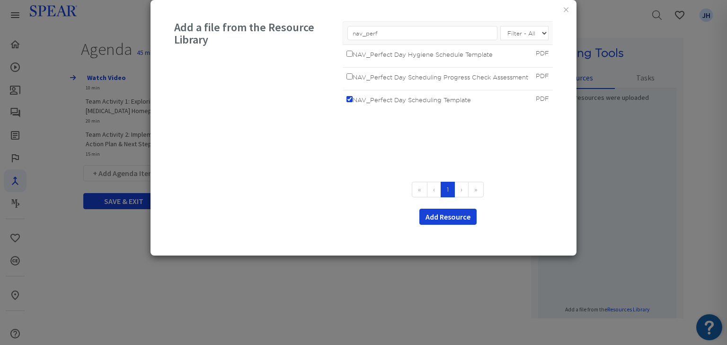
click at [453, 216] on button "Add Resource" at bounding box center [448, 217] width 57 height 16
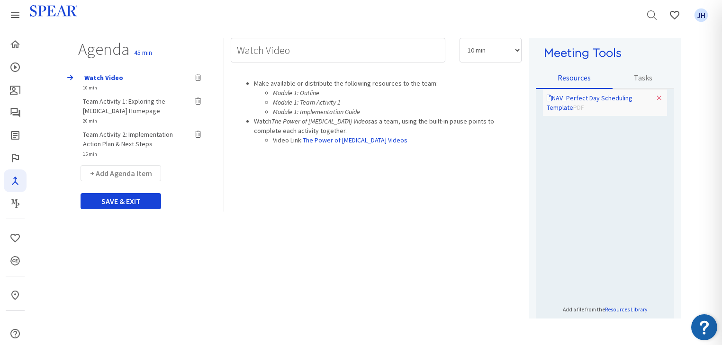
drag, startPoint x: 653, startPoint y: 95, endPoint x: 403, endPoint y: 21, distance: 260.7
click at [656, 95] on icon at bounding box center [658, 98] width 5 height 7
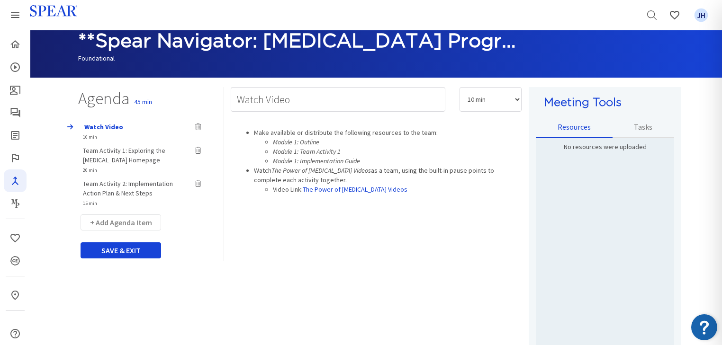
scroll to position [42, 0]
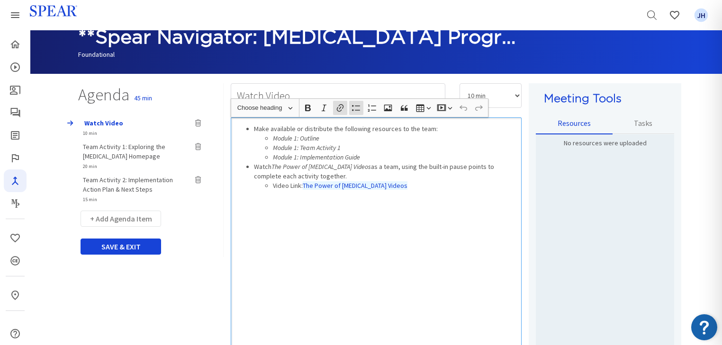
click at [424, 213] on div "Make available or distribute the following resources to the team: Module 1: Out…" at bounding box center [376, 240] width 291 height 246
click at [644, 123] on link "Tasks" at bounding box center [643, 123] width 62 height 21
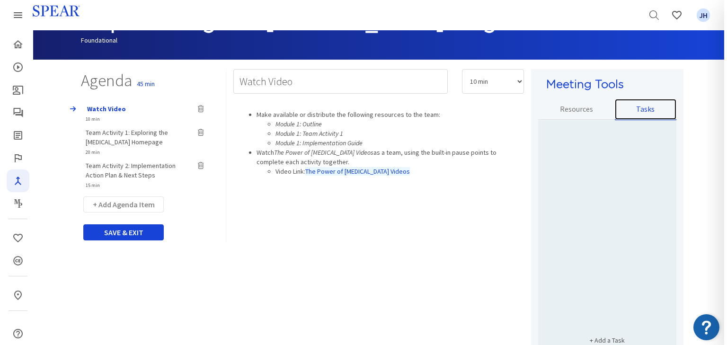
scroll to position [120, 0]
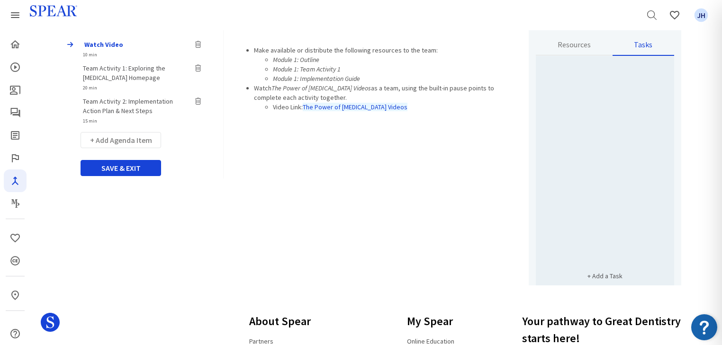
click at [607, 276] on button "+ Add a Task" at bounding box center [605, 276] width 138 height 19
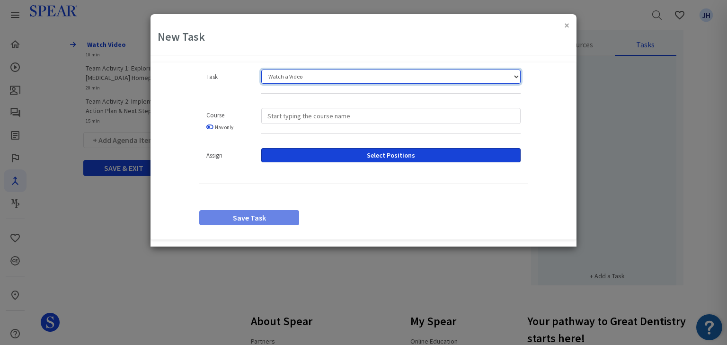
click at [517, 78] on select "Watch a Video Assign a Document Upload a Document Custom Task" at bounding box center [390, 77] width 259 height 14
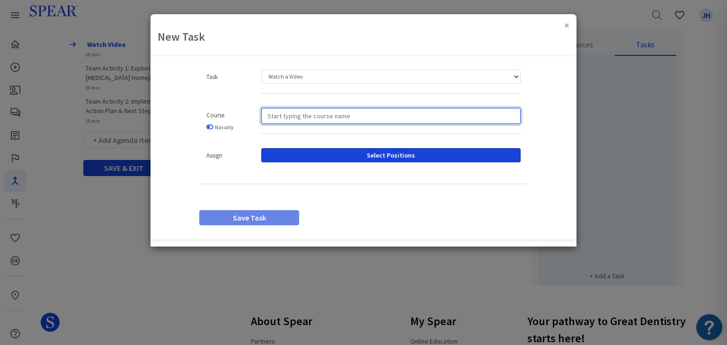
click at [272, 114] on input "search" at bounding box center [390, 116] width 259 height 16
click at [277, 117] on input "search" at bounding box center [390, 116] width 259 height 16
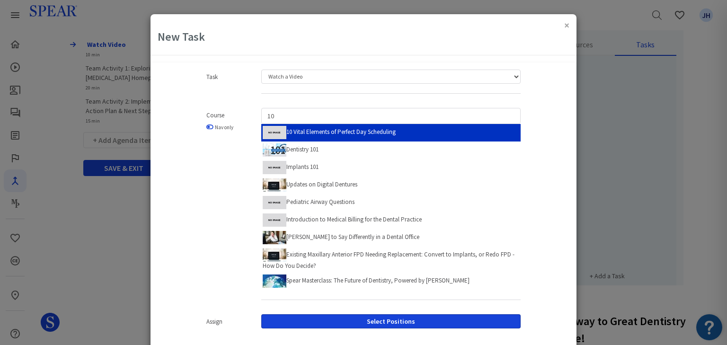
click at [339, 131] on label "10 Vital Elements of Perfect Day Scheduling" at bounding box center [329, 132] width 133 height 15
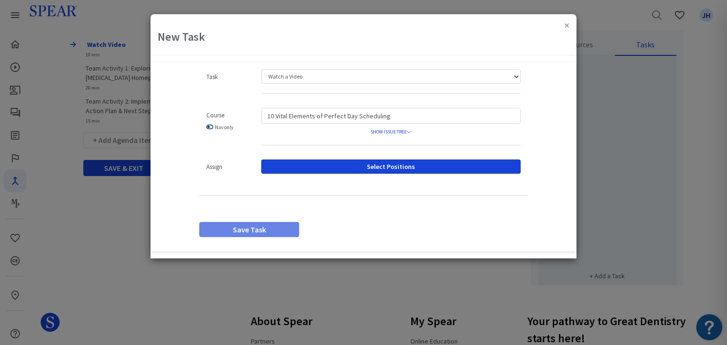
click at [211, 126] on link at bounding box center [209, 127] width 7 height 6
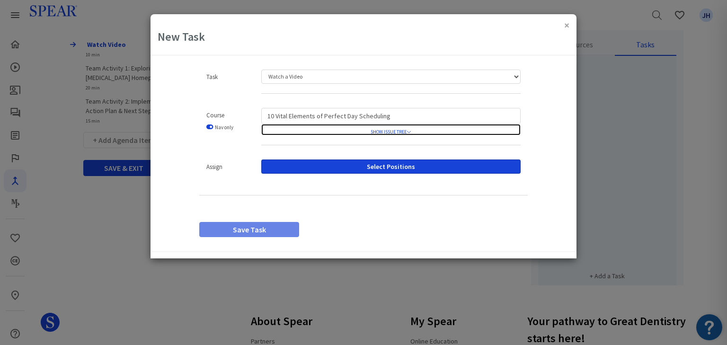
click at [410, 130] on icon at bounding box center [409, 131] width 5 height 5
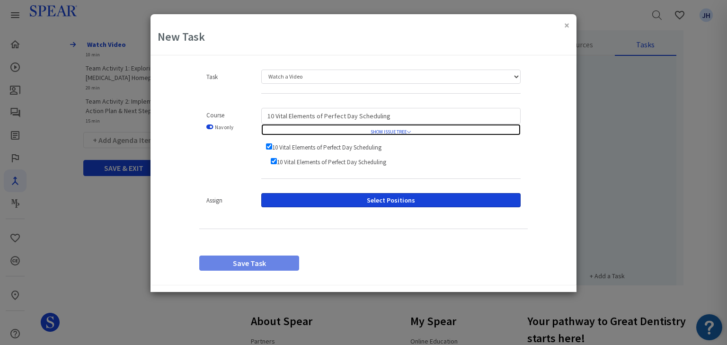
click at [410, 130] on icon at bounding box center [409, 131] width 5 height 5
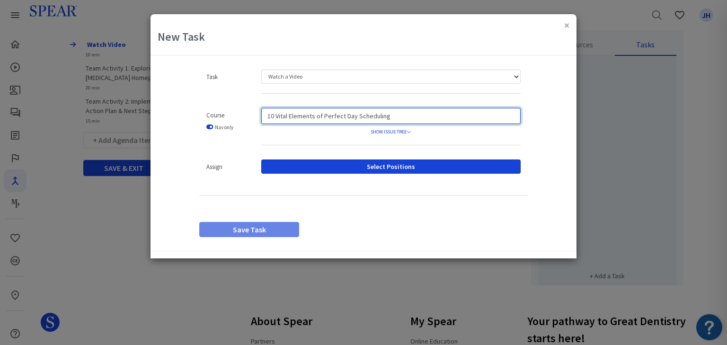
drag, startPoint x: 388, startPoint y: 117, endPoint x: 243, endPoint y: 114, distance: 145.4
click at [243, 121] on div "Course Nav only 10 Vital Elements of Perfect Day Scheduling SHOW ISSUE TREE 10 …" at bounding box center [363, 131] width 343 height 47
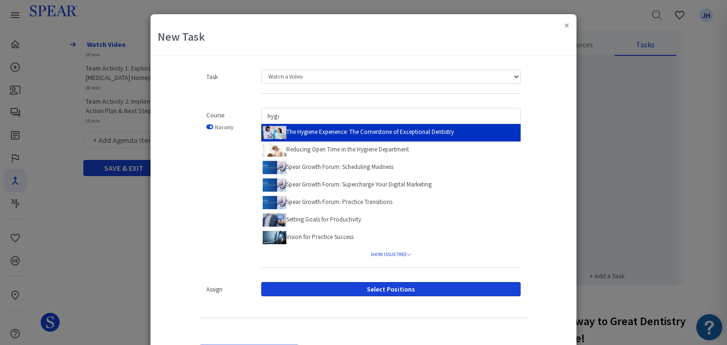
click at [295, 134] on label "The Hygiene Experience: The Cornerstone of Exceptional Dentistry" at bounding box center [358, 132] width 191 height 15
type input "The Hygiene Experience: The Cornerstone of Exceptional Dentistry"
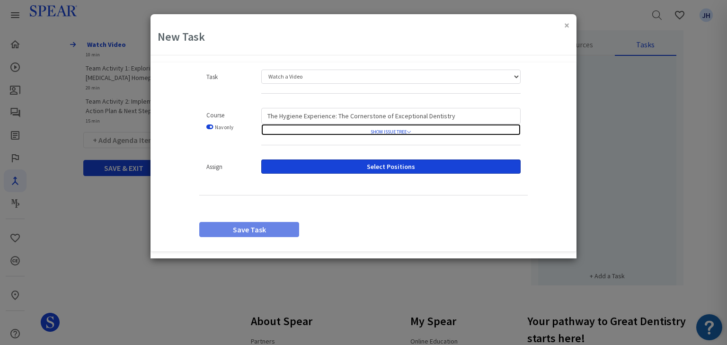
click at [408, 131] on icon at bounding box center [409, 131] width 5 height 5
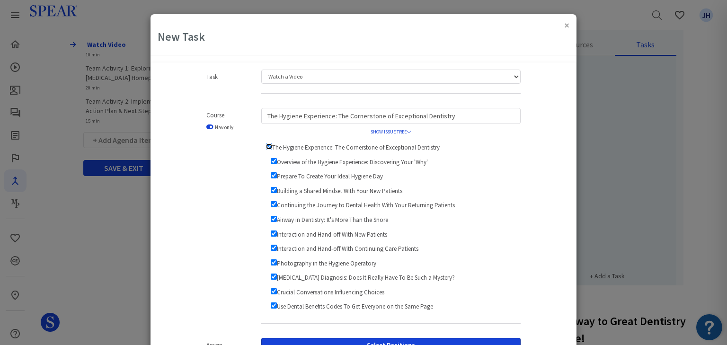
click at [267, 146] on input "The Hygiene Experience: The Cornerstone of Exceptional Dentistry" at bounding box center [269, 146] width 6 height 6
checkbox input "false"
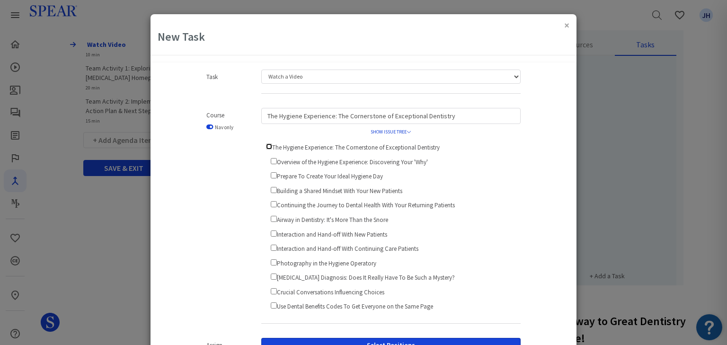
checkbox input "false"
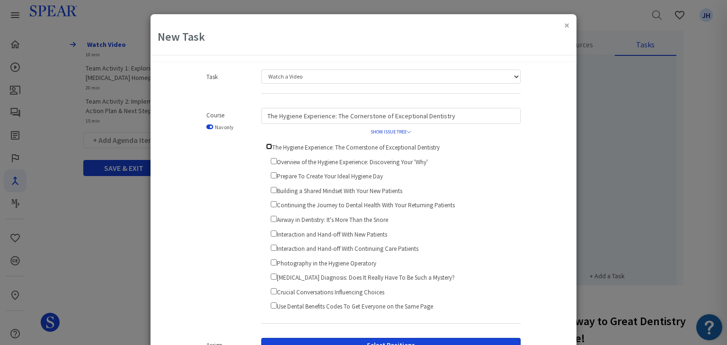
checkbox input "false"
click at [271, 246] on input "Interaction and Hand-off With Continuing Care Patients" at bounding box center [274, 248] width 6 height 6
checkbox input "true"
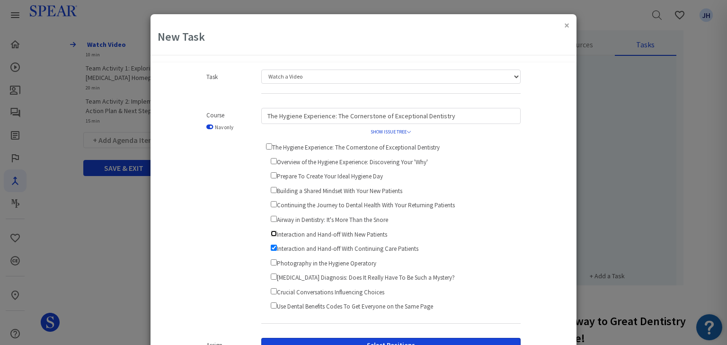
click at [271, 231] on input "Interaction and Hand-off With New Patients" at bounding box center [274, 234] width 6 height 6
checkbox input "true"
click at [271, 259] on input "Photography in the Hygiene Operatory" at bounding box center [274, 262] width 6 height 6
checkbox input "true"
click at [266, 146] on input "The Hygiene Experience: The Cornerstone of Exceptional Dentistry" at bounding box center [269, 146] width 6 height 6
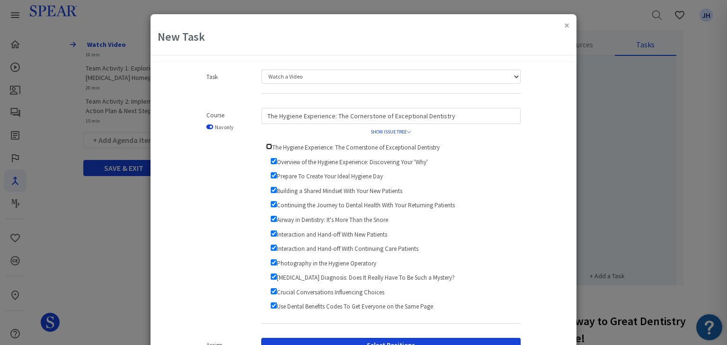
checkbox input "true"
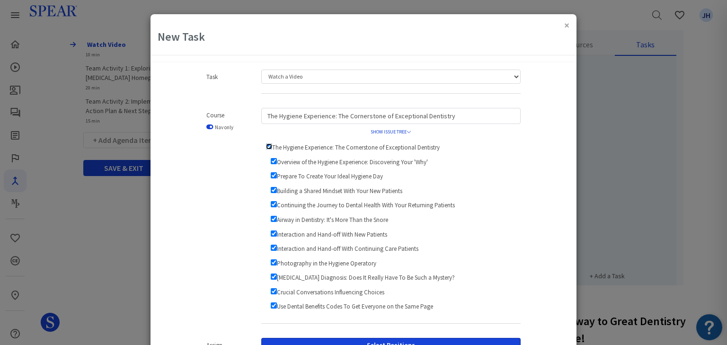
checkbox input "true"
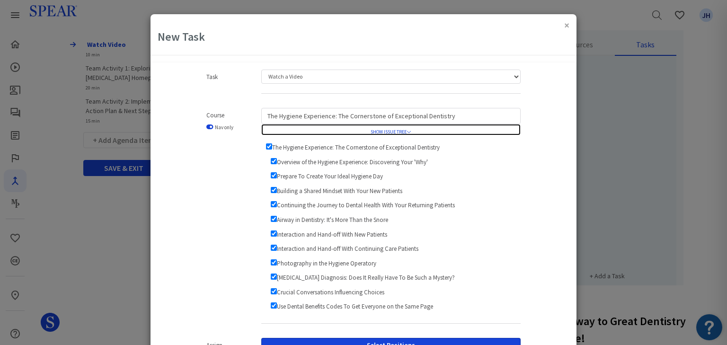
click at [407, 132] on icon at bounding box center [409, 131] width 5 height 5
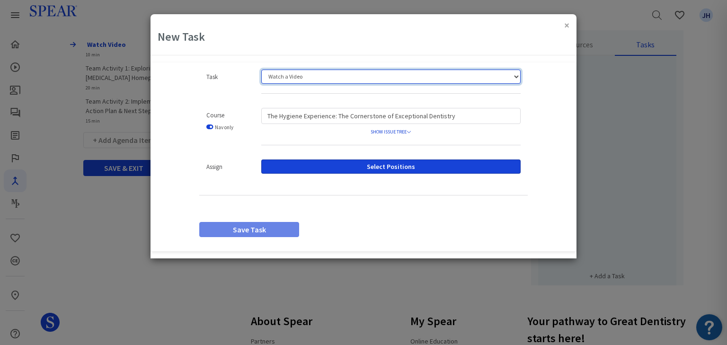
click at [518, 76] on select "Watch a Video Assign a Document Upload a Document Custom Task" at bounding box center [390, 77] width 259 height 14
select select "2"
click at [261, 70] on select "Watch a Video Assign a Document Upload a Document Custom Task" at bounding box center [390, 77] width 259 height 14
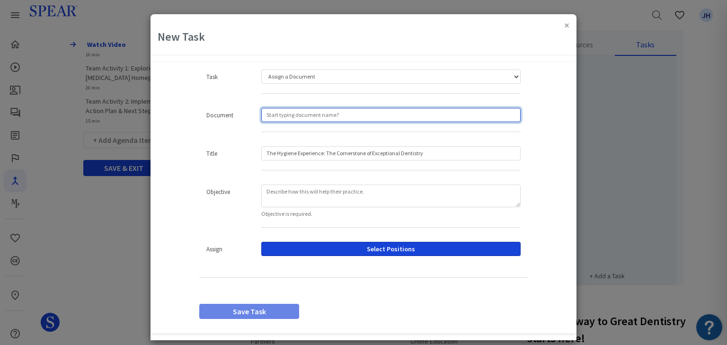
click at [279, 116] on input "text" at bounding box center [390, 115] width 259 height 14
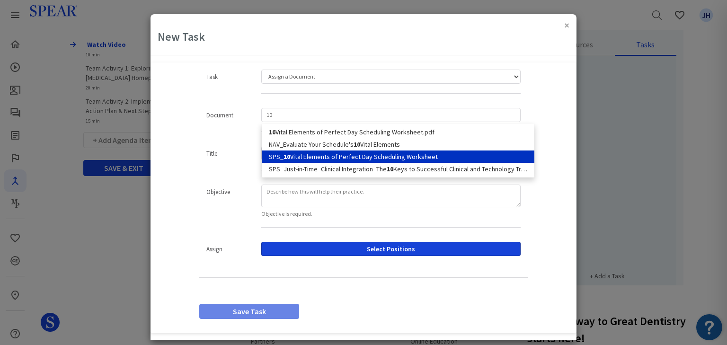
click at [307, 159] on link "SPS_ 10 Vital Elements of Perfect Day Scheduling Worksheet" at bounding box center [398, 157] width 273 height 12
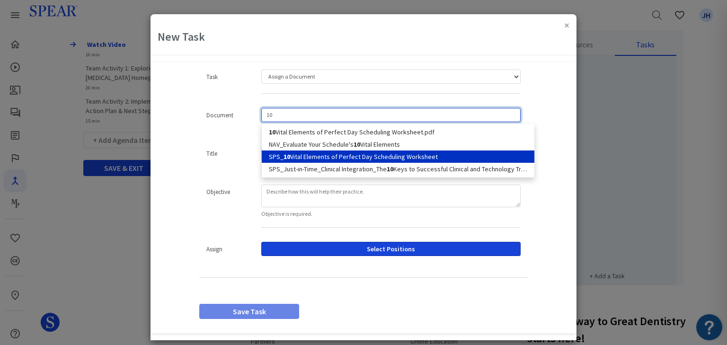
type input "SPS_10 Vital Elements of Perfect Day Scheduling Worksheet"
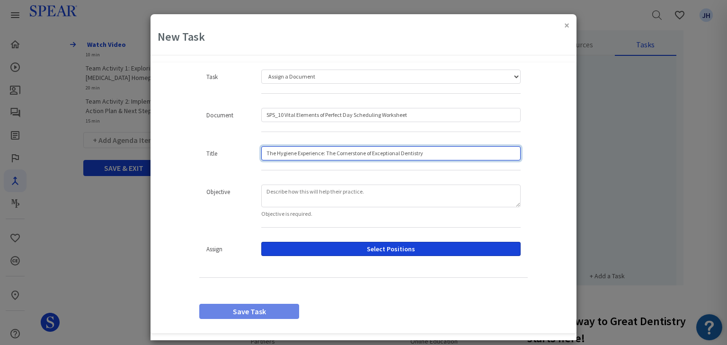
click at [269, 155] on input "The Hygiene Experience: The Cornerstone of Exceptional Dentistry" at bounding box center [390, 153] width 259 height 14
drag, startPoint x: 263, startPoint y: 152, endPoint x: 438, endPoint y: 143, distance: 175.9
click at [443, 157] on input "The Hygiene Experience: The Cornerstone of Exceptional Dentistry" at bounding box center [390, 153] width 259 height 14
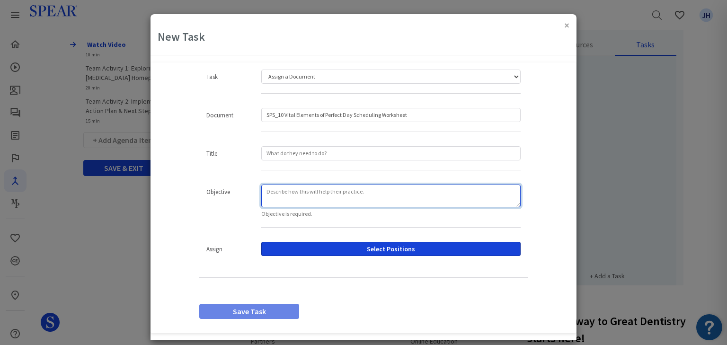
click at [296, 197] on textarea at bounding box center [390, 196] width 259 height 23
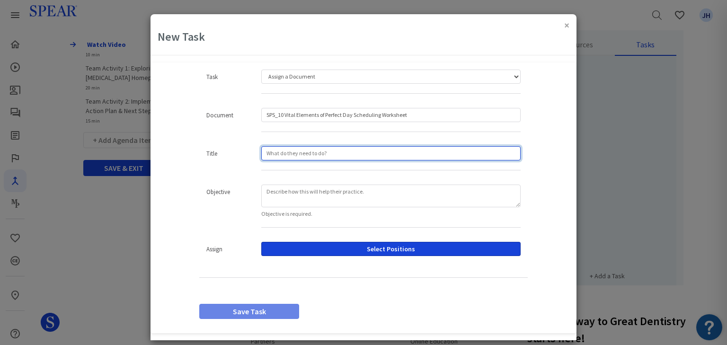
click at [335, 154] on input "text" at bounding box center [390, 153] width 259 height 14
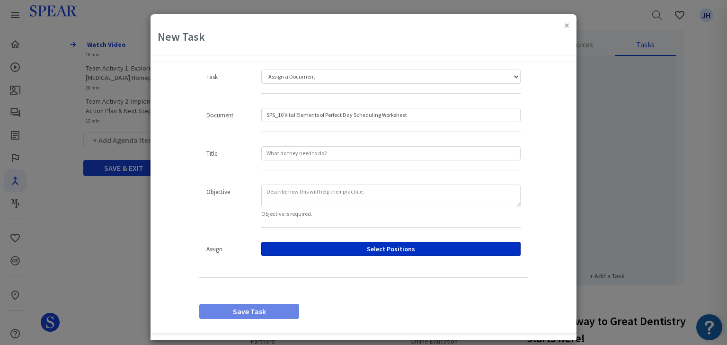
click at [403, 252] on button "Select Positions" at bounding box center [390, 249] width 259 height 14
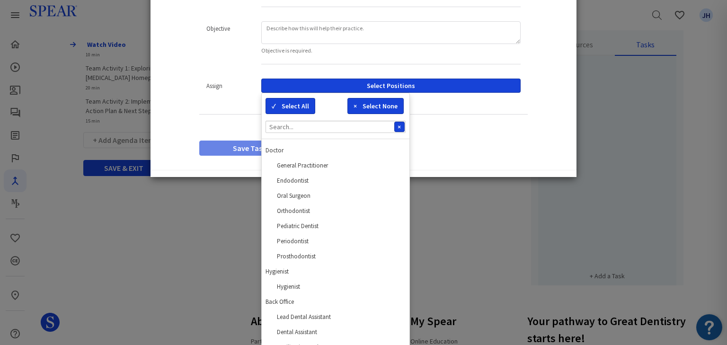
scroll to position [173, 0]
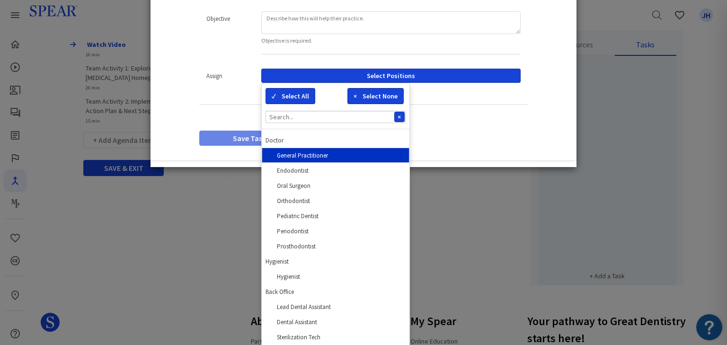
click at [311, 153] on span "General Practitioner" at bounding box center [302, 156] width 51 height 8
click at [402, 153] on span "✓" at bounding box center [403, 155] width 3 height 7
checkbox input "false"
click at [400, 116] on button "×" at bounding box center [399, 117] width 10 height 10
click at [534, 119] on div "Task Watch a Video Assign a Document Upload a Document Custom Task Content Drop…" at bounding box center [364, 24] width 426 height 257
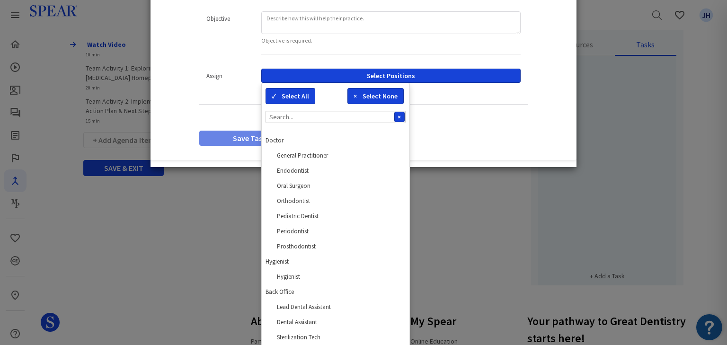
scroll to position [8, 0]
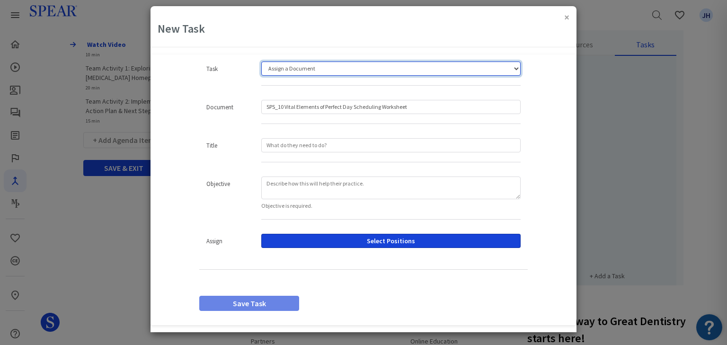
click at [512, 68] on select "Watch a Video Assign a Document Upload a Document Custom Task" at bounding box center [390, 69] width 259 height 14
click at [261, 62] on select "Watch a Video Assign a Document Upload a Document Custom Task" at bounding box center [390, 69] width 259 height 14
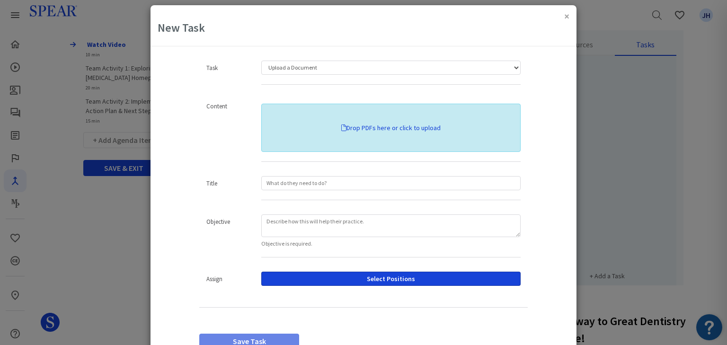
scroll to position [7, 0]
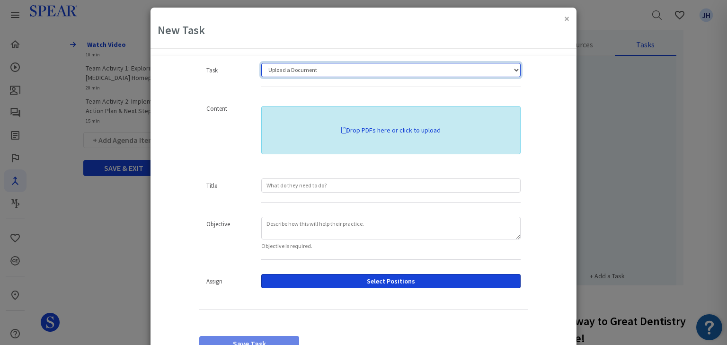
click at [514, 71] on select "Watch a Video Assign a Document Upload a Document Custom Task" at bounding box center [390, 70] width 259 height 14
select select "4"
click at [261, 69] on select "Watch a Video Assign a Document Upload a Document Custom Task" at bounding box center [390, 70] width 259 height 14
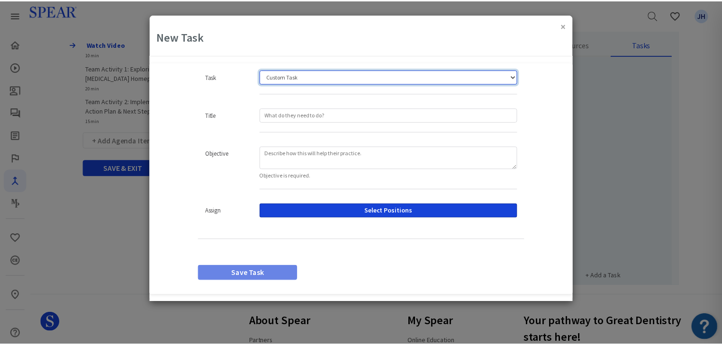
scroll to position [0, 0]
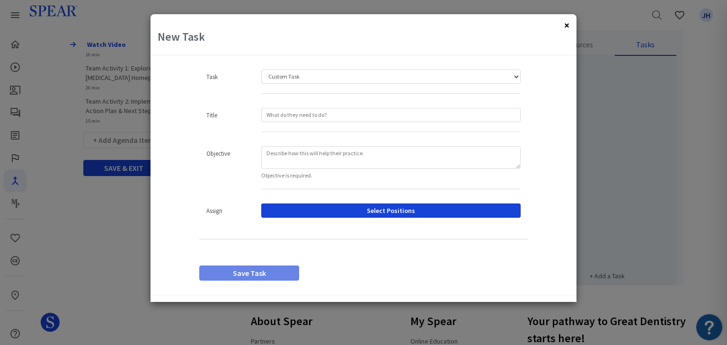
click at [568, 27] on button "×" at bounding box center [566, 25] width 5 height 10
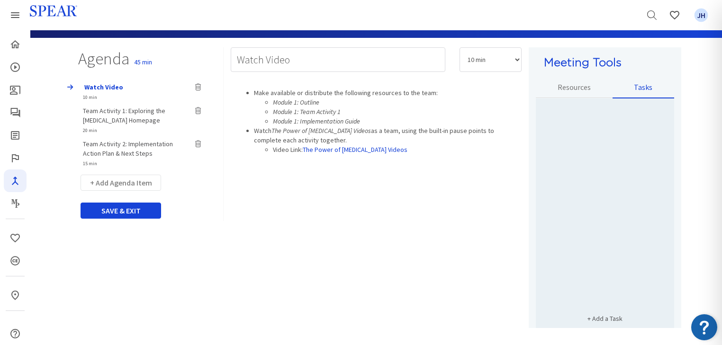
scroll to position [78, 0]
click at [106, 147] on div "Team Activity 2: Implementation Action Plan & Next Steps 15 min" at bounding box center [132, 153] width 112 height 28
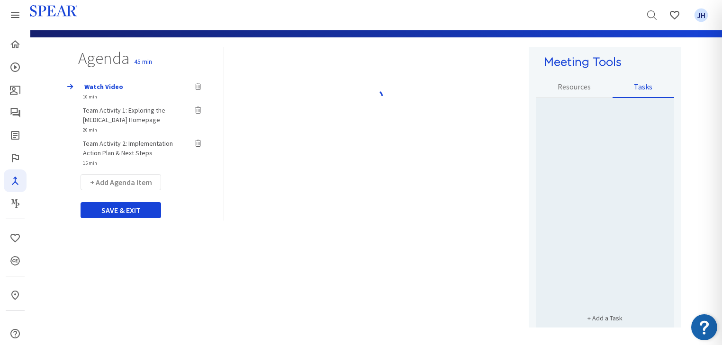
type input "Team Activity 2: Implementation Action Plan & Next Steps"
select select "15"
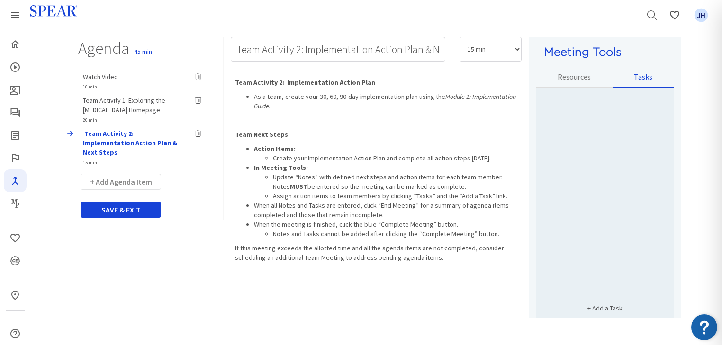
scroll to position [92, 0]
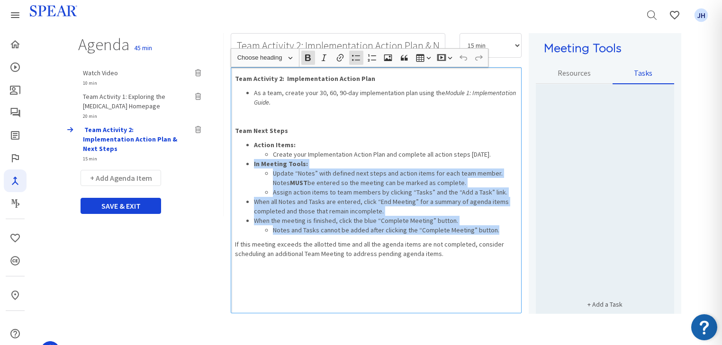
drag, startPoint x: 252, startPoint y: 164, endPoint x: 502, endPoint y: 228, distance: 258.0
click at [502, 228] on ul "Action Items: Create your Implementation Action Plan and complete all action st…" at bounding box center [376, 187] width 282 height 95
click at [503, 223] on li "When the meeting is finished, click the blue “Complete Meeting” button. Notes a…" at bounding box center [385, 225] width 263 height 19
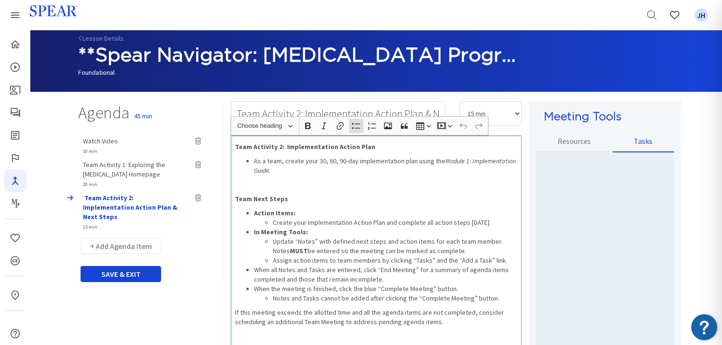
scroll to position [25, 0]
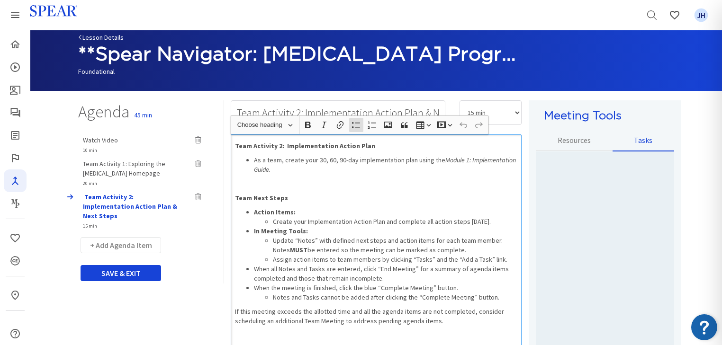
click at [91, 38] on link "Lesson Details" at bounding box center [100, 37] width 45 height 9
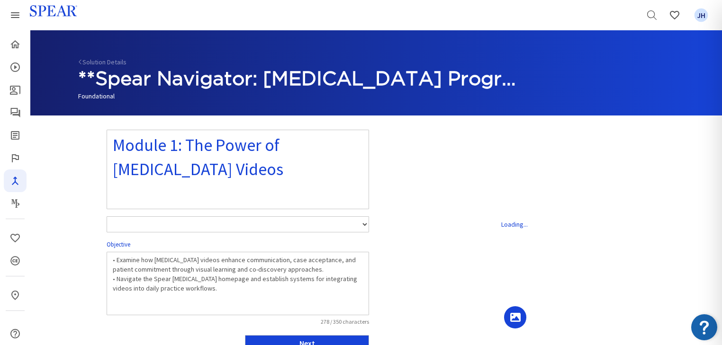
select select "number:1"
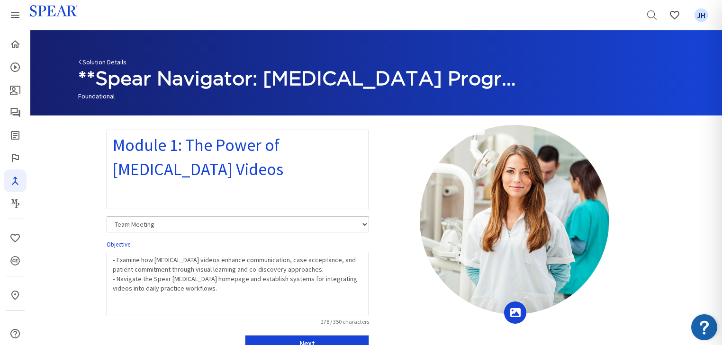
click at [96, 62] on link "Solution Details" at bounding box center [102, 62] width 48 height 9
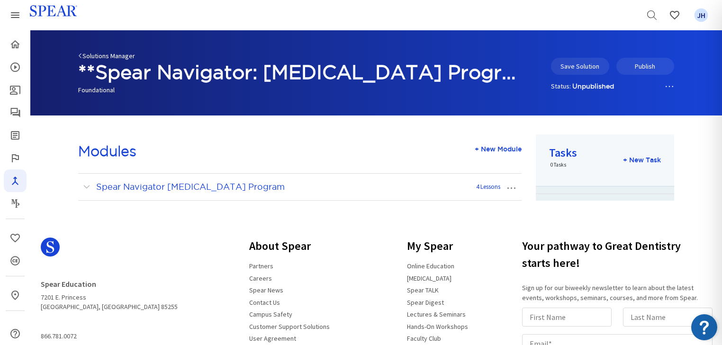
click at [102, 58] on link "Solutions Manager" at bounding box center [106, 56] width 57 height 9
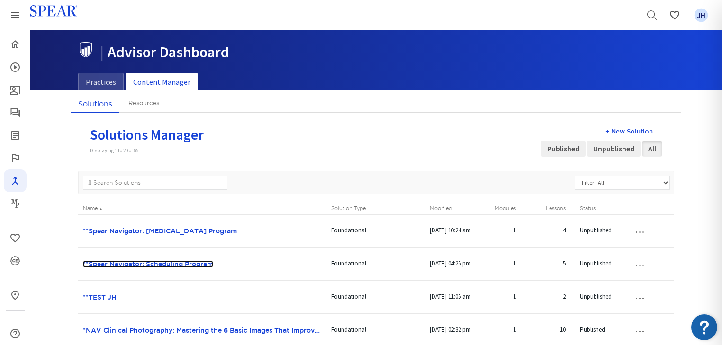
click at [156, 265] on link "**Spear Navigator: Scheduling Program" at bounding box center [148, 264] width 130 height 8
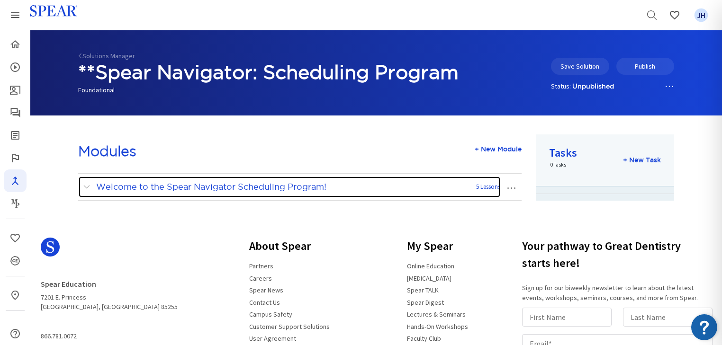
click at [85, 187] on span at bounding box center [89, 187] width 12 height 12
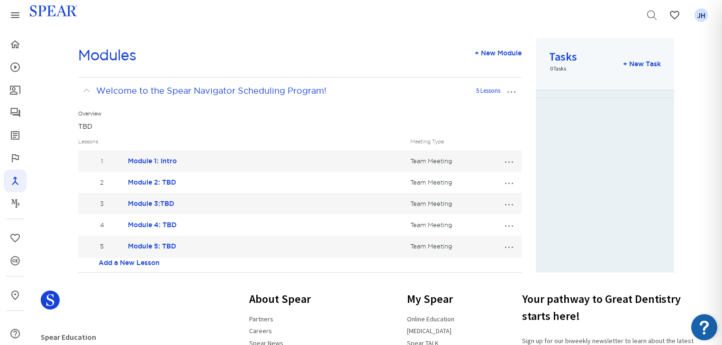
scroll to position [94, 0]
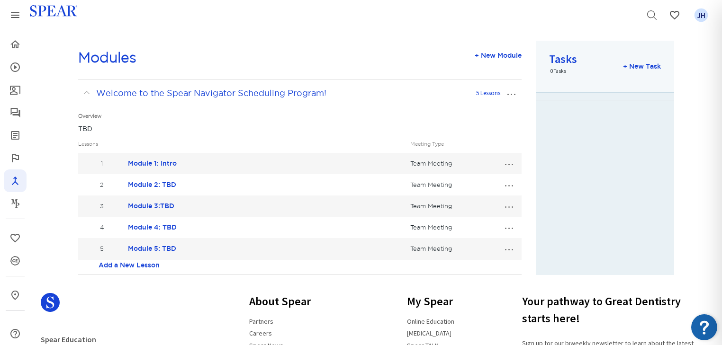
click at [508, 164] on button "…" at bounding box center [508, 163] width 21 height 15
click at [473, 180] on link "Edit Lesson" at bounding box center [477, 181] width 84 height 12
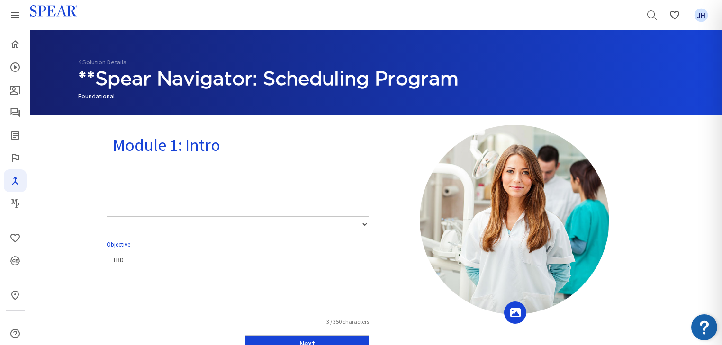
select select "number:1"
click at [147, 266] on textarea "TBD" at bounding box center [238, 283] width 262 height 63
click at [348, 341] on button "Next" at bounding box center [307, 343] width 124 height 16
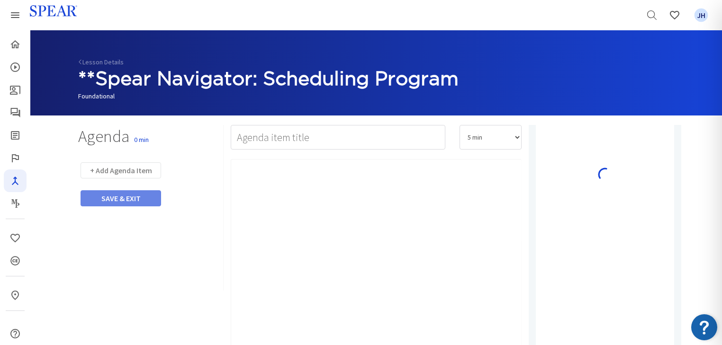
type input "Watch Video"
select select "10"
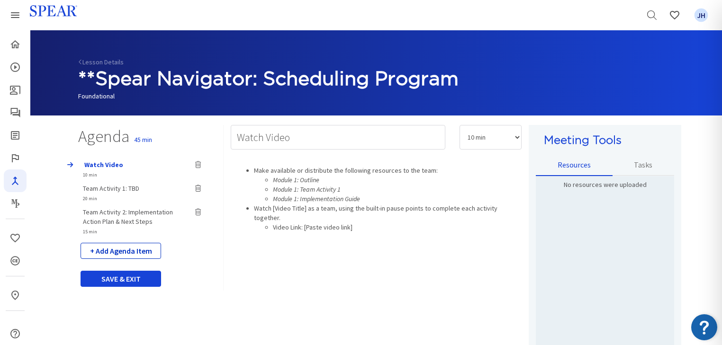
click at [135, 252] on button "+ Add Agenda Item" at bounding box center [120, 251] width 80 height 16
select select "5"
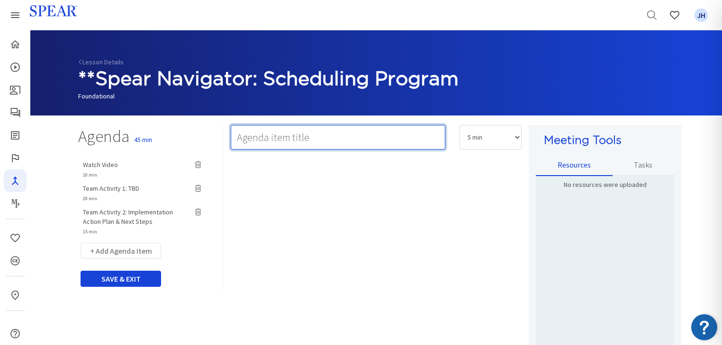
click at [262, 139] on input "text" at bounding box center [338, 137] width 214 height 25
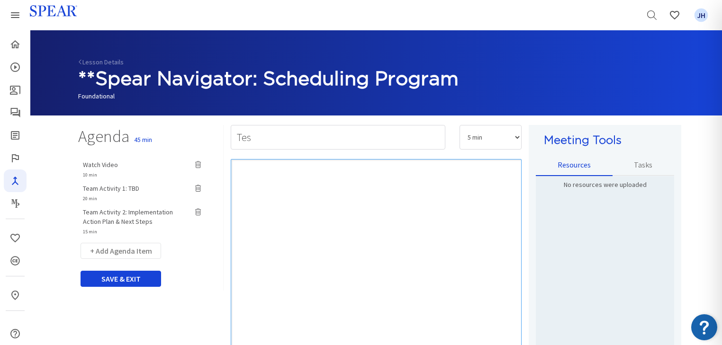
click at [271, 172] on div "Rich Text Editor, main" at bounding box center [376, 282] width 291 height 246
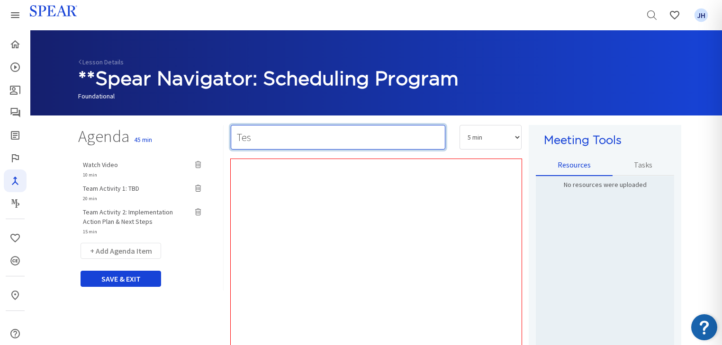
click at [260, 137] on input "Tes" at bounding box center [338, 137] width 214 height 25
type input "Test"
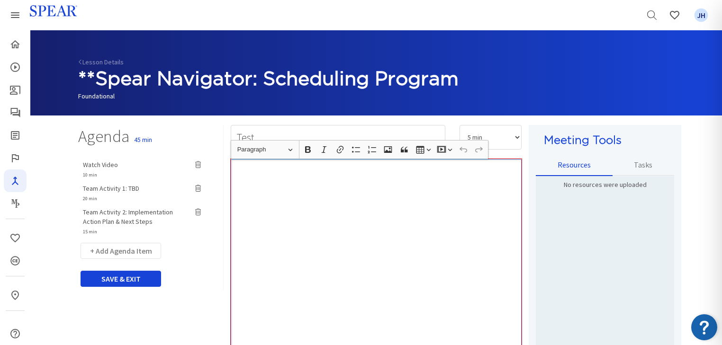
click at [280, 180] on div "Rich Text Editor, main" at bounding box center [376, 282] width 291 height 246
click at [375, 148] on icon "button" at bounding box center [371, 149] width 9 height 7
click at [270, 174] on li "team" at bounding box center [385, 170] width 263 height 9
click at [275, 199] on li "Rich Text Editor, main" at bounding box center [395, 198] width 244 height 9
click at [254, 169] on li "team" at bounding box center [385, 175] width 263 height 19
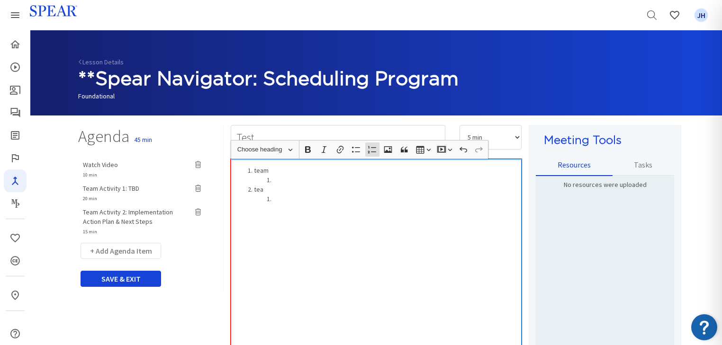
click at [268, 170] on li "team" at bounding box center [385, 175] width 263 height 19
click at [269, 171] on li "team" at bounding box center [385, 175] width 263 height 19
click at [267, 171] on li "team" at bounding box center [385, 175] width 263 height 19
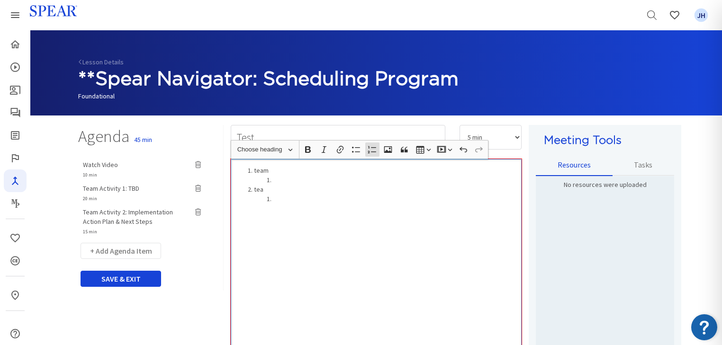
click at [273, 181] on li "Rich Text Editor, main" at bounding box center [395, 179] width 244 height 9
click at [356, 150] on icon "button" at bounding box center [355, 149] width 9 height 9
click at [307, 170] on li "team" at bounding box center [385, 170] width 263 height 9
drag, startPoint x: 273, startPoint y: 173, endPoint x: 260, endPoint y: 174, distance: 12.9
click at [273, 173] on li "team" at bounding box center [385, 170] width 263 height 9
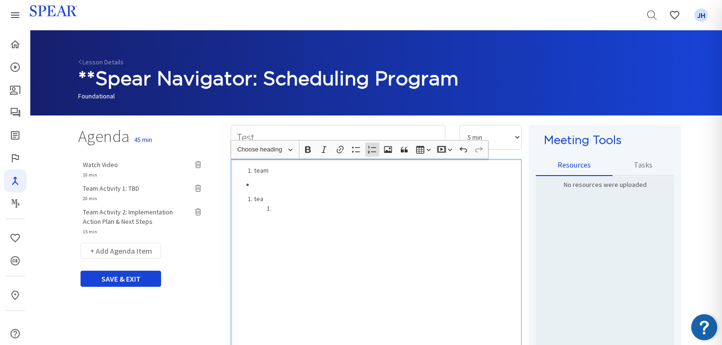
click at [252, 183] on ul "Rich Text Editor, main" at bounding box center [376, 184] width 282 height 9
click at [302, 180] on li "Rich Text Editor, main" at bounding box center [385, 184] width 263 height 9
click at [265, 171] on li "team" at bounding box center [385, 170] width 263 height 9
drag, startPoint x: 271, startPoint y: 170, endPoint x: 237, endPoint y: 172, distance: 34.2
click at [237, 172] on ol "team" at bounding box center [376, 170] width 282 height 9
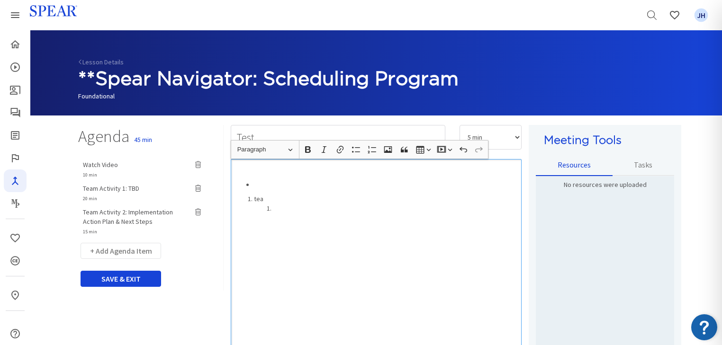
click at [254, 185] on li "Rich Text Editor, main" at bounding box center [385, 184] width 263 height 9
click at [275, 194] on li "Rich Text Editor, main" at bounding box center [395, 193] width 244 height 9
click at [256, 177] on div "Rich Text Editor, main" at bounding box center [376, 282] width 291 height 246
click at [276, 132] on input "Test" at bounding box center [338, 137] width 214 height 25
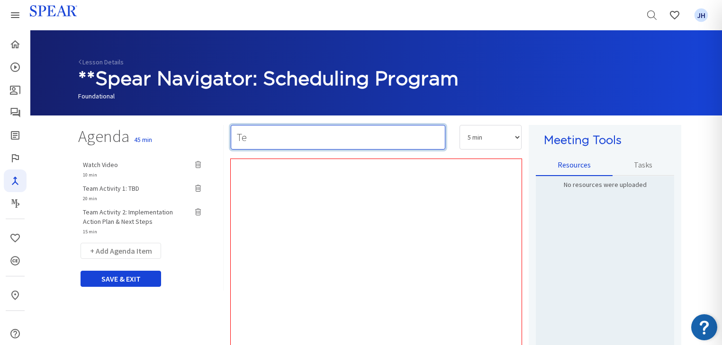
type input "T"
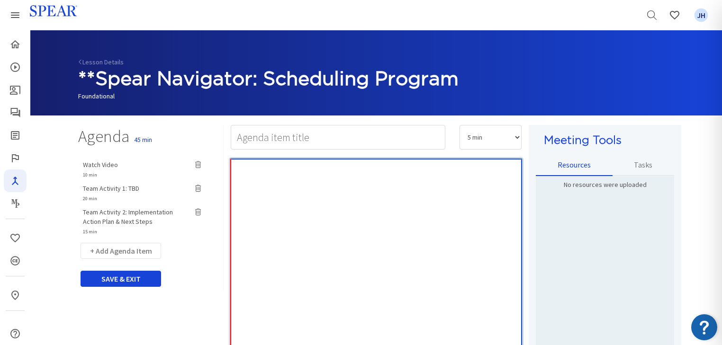
click at [360, 180] on div "Rich Text Editor, main" at bounding box center [376, 282] width 291 height 246
